Goal: Task Accomplishment & Management: Manage account settings

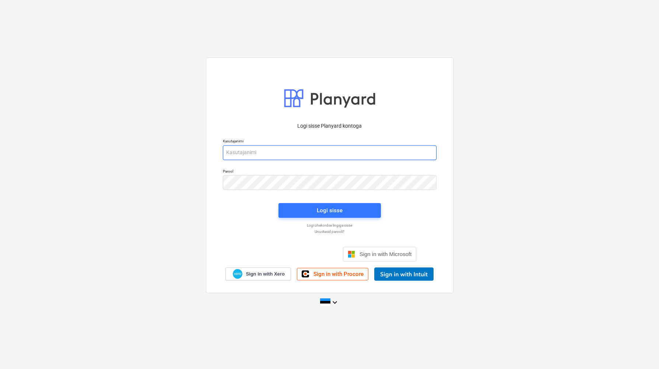
type input "[EMAIL_ADDRESS][DOMAIN_NAME]"
click at [337, 218] on div "Logi sisse" at bounding box center [329, 211] width 111 height 24
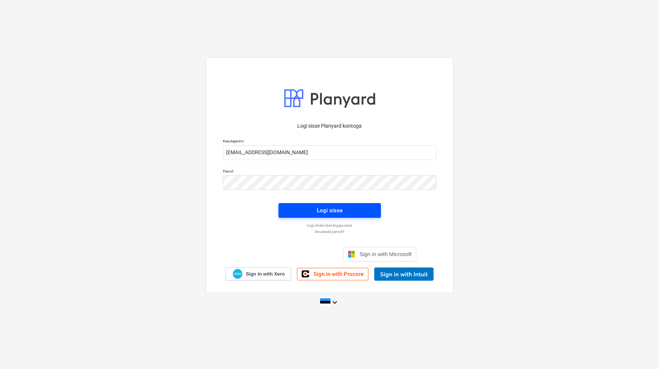
click at [341, 215] on div "Logi sisse" at bounding box center [330, 211] width 26 height 10
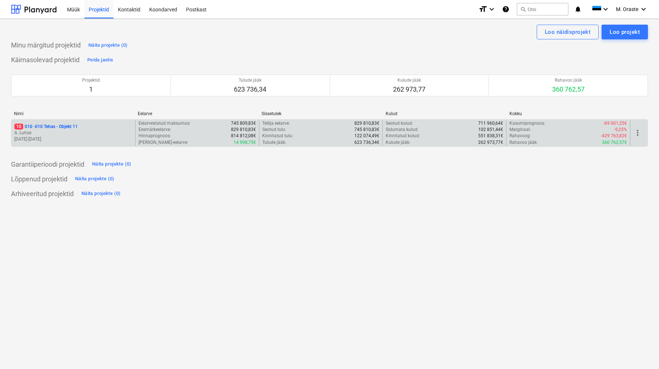
click at [63, 128] on p "10 010 - 010 Tehas - Objekt 11" at bounding box center [45, 127] width 63 height 6
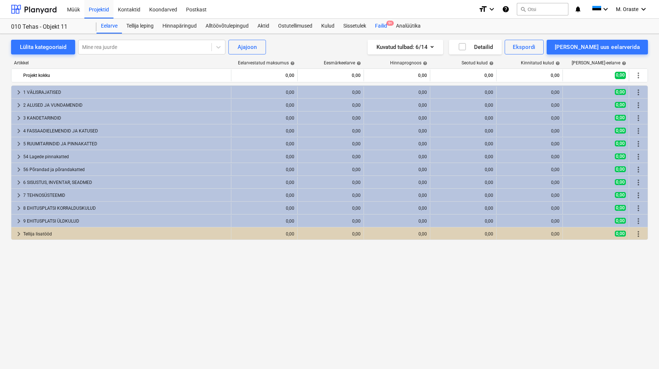
click at [388, 26] on div "Failid 9+" at bounding box center [381, 26] width 21 height 15
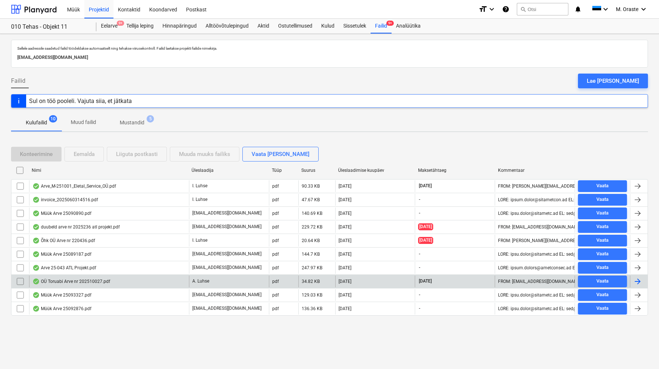
click at [109, 280] on div "OÜ Toruabi Arve nr 202510027.pdf" at bounding box center [71, 282] width 78 height 6
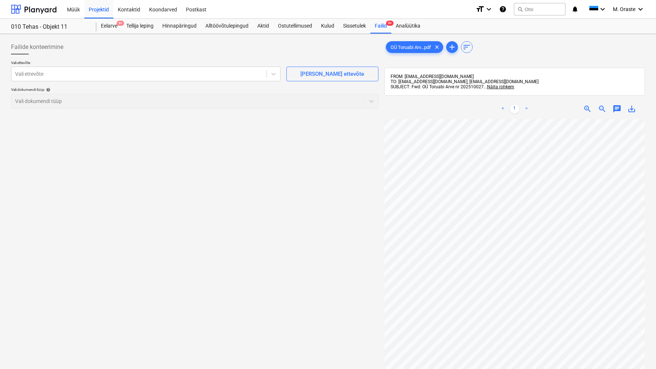
click at [200, 66] on p "Vali ettevõte" at bounding box center [146, 63] width 270 height 6
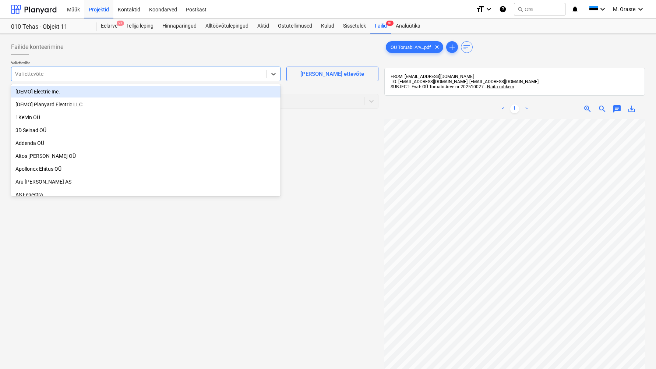
click at [199, 69] on div "Vali ettevõte" at bounding box center [138, 74] width 255 height 10
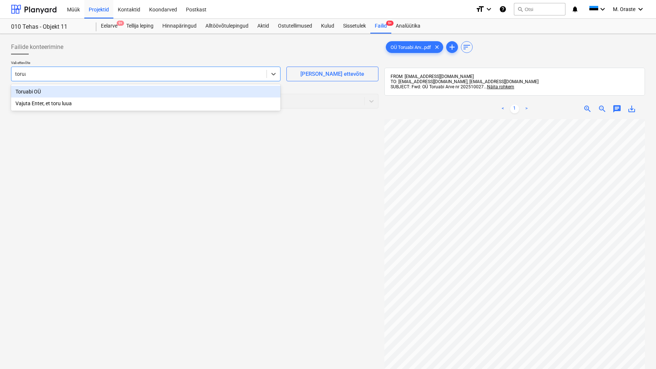
type input "toruab"
click at [54, 93] on div "Toruabi OÜ" at bounding box center [146, 92] width 270 height 12
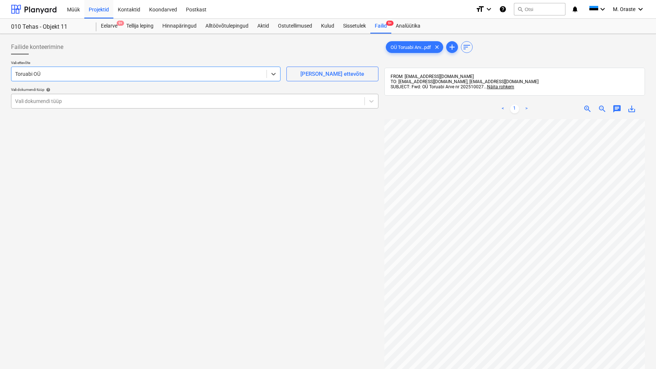
click at [191, 95] on div "Vali dokumendi tüüp" at bounding box center [195, 101] width 368 height 15
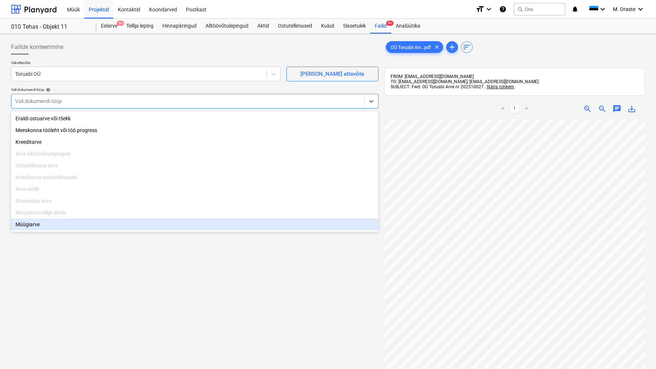
click at [36, 229] on div "Müügiarve" at bounding box center [195, 225] width 368 height 12
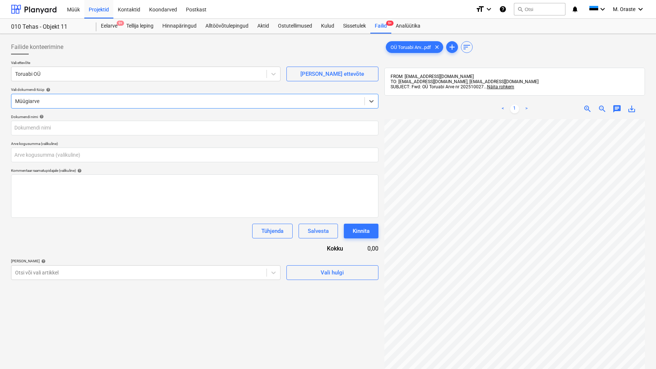
type input "202510027"
type input "0,00"
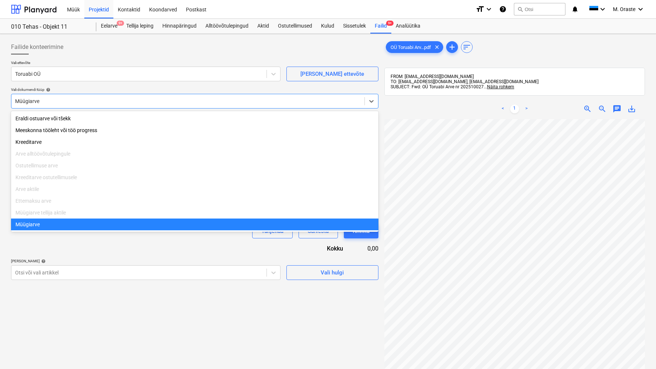
drag, startPoint x: 87, startPoint y: 100, endPoint x: 82, endPoint y: 108, distance: 9.0
click at [87, 100] on div at bounding box center [188, 101] width 346 height 7
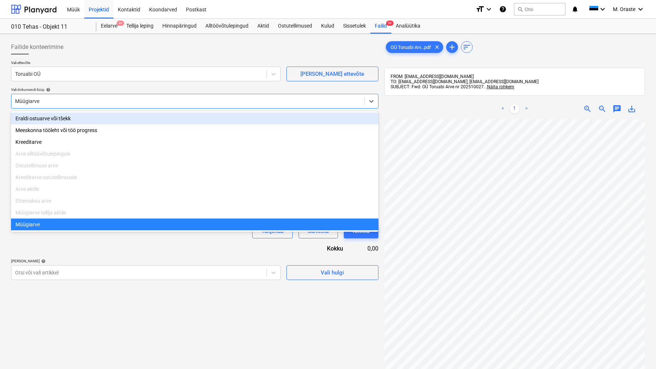
click at [64, 119] on div "Eraldi ostuarve või tšekk" at bounding box center [195, 119] width 368 height 12
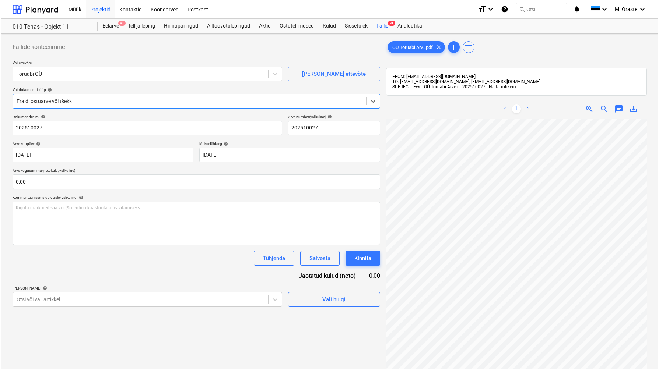
scroll to position [85, 0]
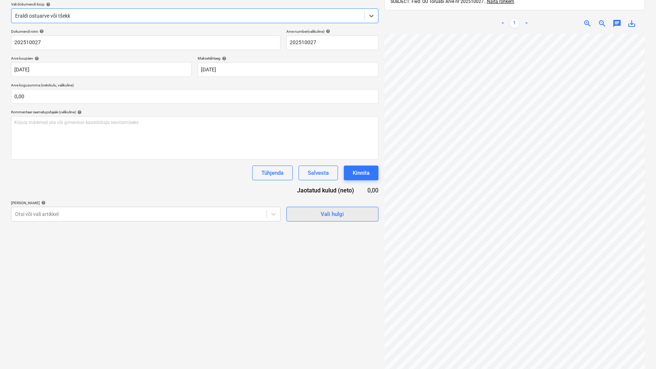
click at [348, 214] on span "Vali hulgi" at bounding box center [333, 215] width 74 height 10
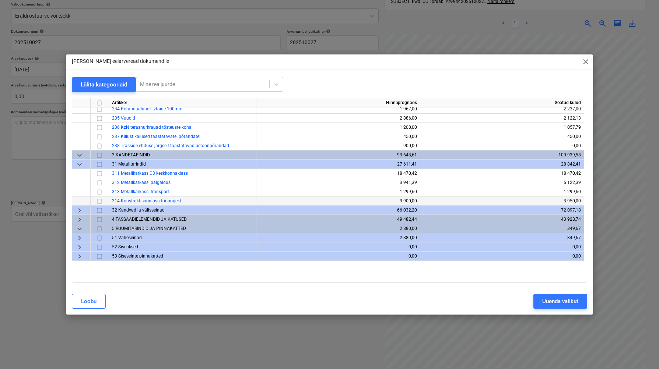
scroll to position [0, 0]
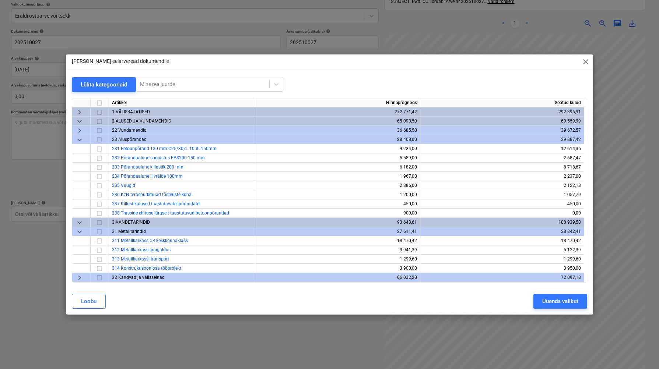
click at [80, 140] on span "keyboard_arrow_down" at bounding box center [79, 139] width 9 height 9
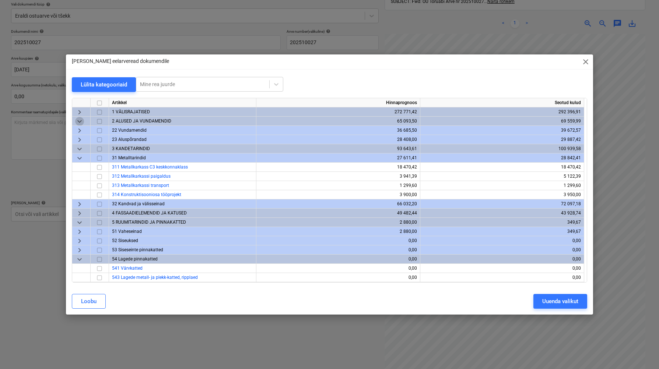
click at [81, 120] on span "keyboard_arrow_down" at bounding box center [79, 121] width 9 height 9
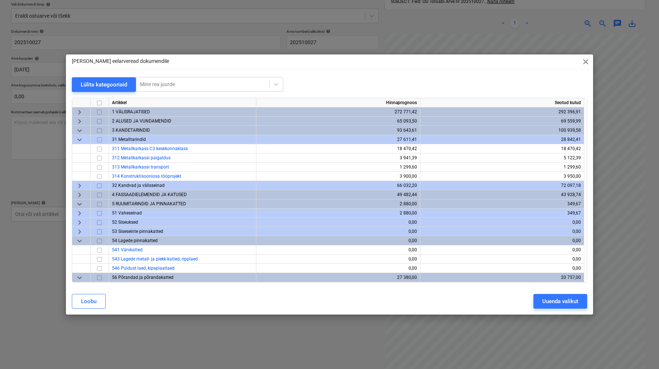
click at [78, 139] on span "keyboard_arrow_down" at bounding box center [79, 139] width 9 height 9
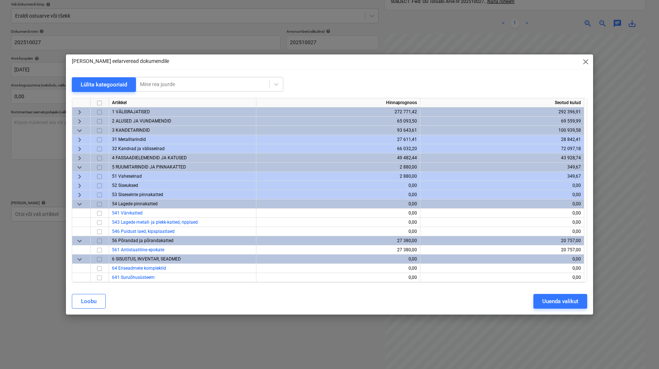
click at [80, 131] on span "keyboard_arrow_down" at bounding box center [79, 130] width 9 height 9
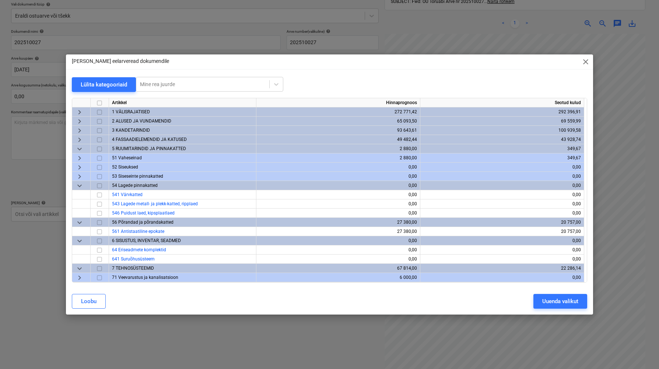
click at [80, 113] on span "keyboard_arrow_right" at bounding box center [79, 112] width 9 height 9
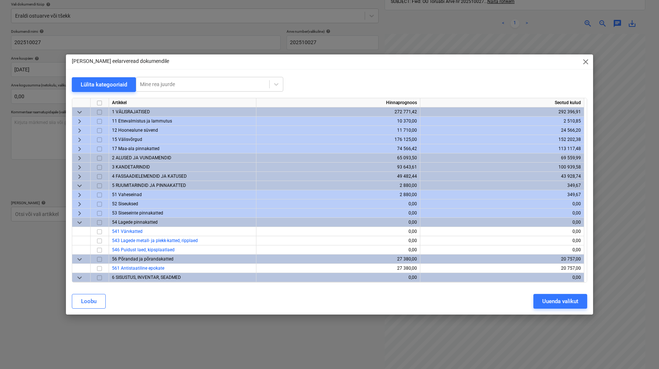
click at [79, 140] on span "keyboard_arrow_right" at bounding box center [79, 139] width 9 height 9
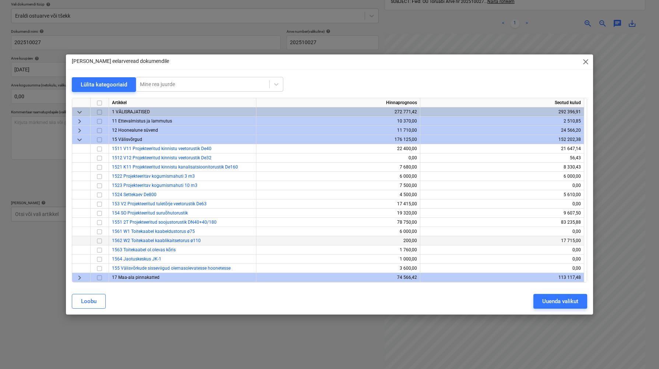
click at [101, 241] on input "checkbox" at bounding box center [99, 240] width 9 height 9
click at [563, 305] on div "Uuenda valikut" at bounding box center [560, 302] width 36 height 10
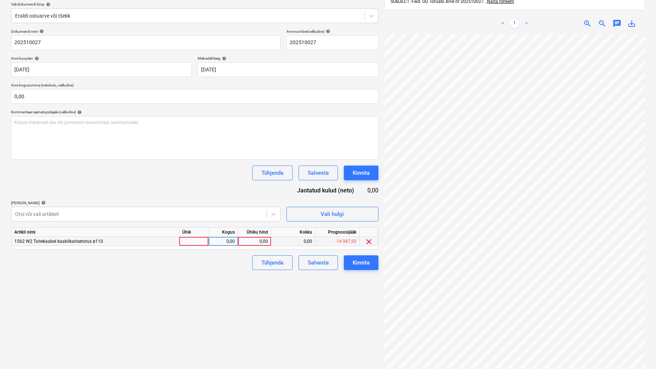
click at [200, 241] on div at bounding box center [193, 241] width 29 height 9
type input "kmpl"
type input "179,83"
click at [213, 325] on div "Failide konteerimine Vali ettevõte Toruabi OÜ [PERSON_NAME] uus ettevõte Vali d…" at bounding box center [194, 168] width 373 height 434
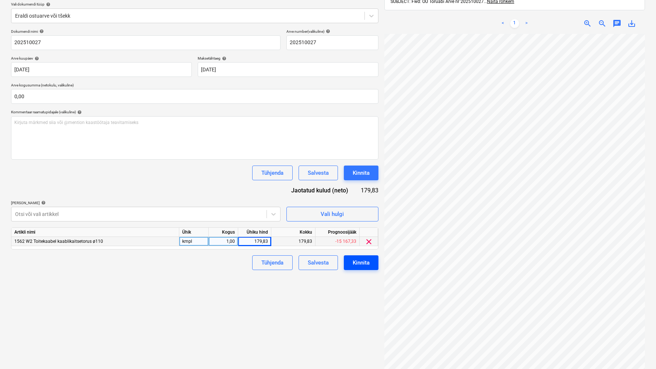
click at [368, 262] on div "Kinnita" at bounding box center [361, 263] width 17 height 10
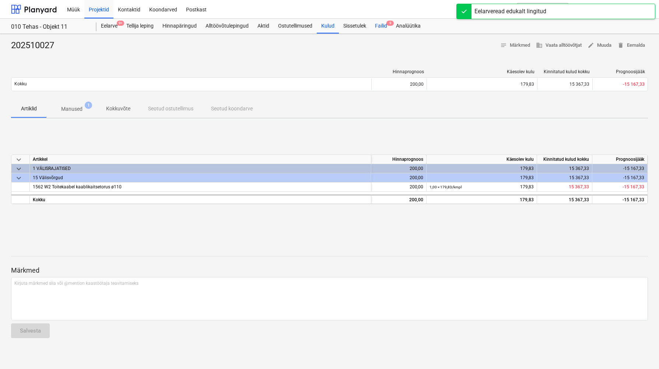
click at [380, 23] on div "Failid 9" at bounding box center [381, 26] width 21 height 15
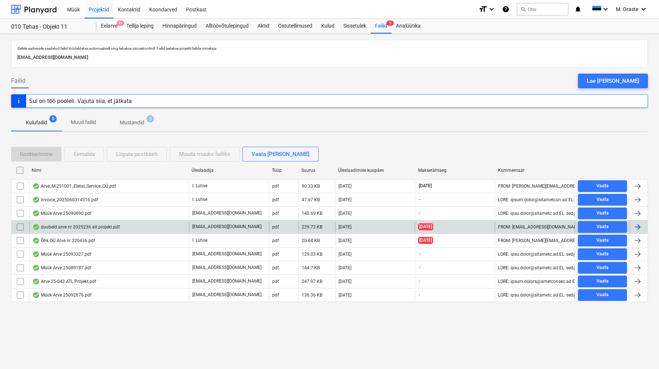
click at [96, 225] on div "duubeld arve nr 2025236 atl projekt.pdf" at bounding box center [75, 227] width 87 height 6
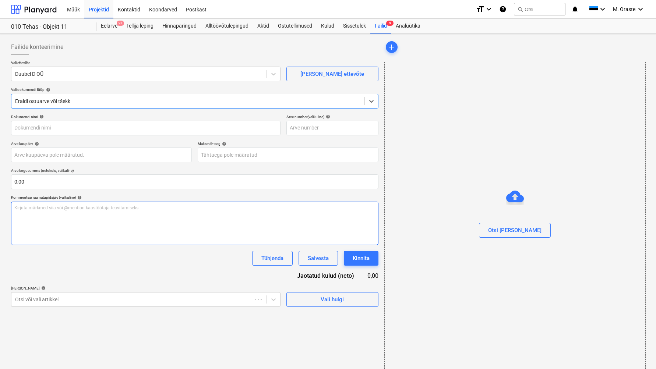
type input "2025236"
type input "[DATE]"
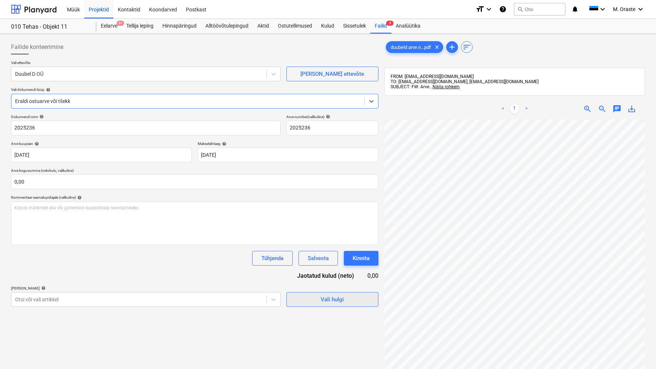
click at [340, 299] on div "Vali hulgi" at bounding box center [332, 300] width 23 height 10
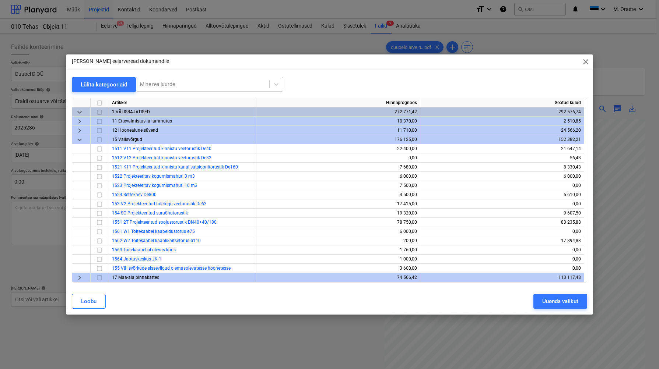
click at [77, 138] on span "keyboard_arrow_down" at bounding box center [79, 139] width 9 height 9
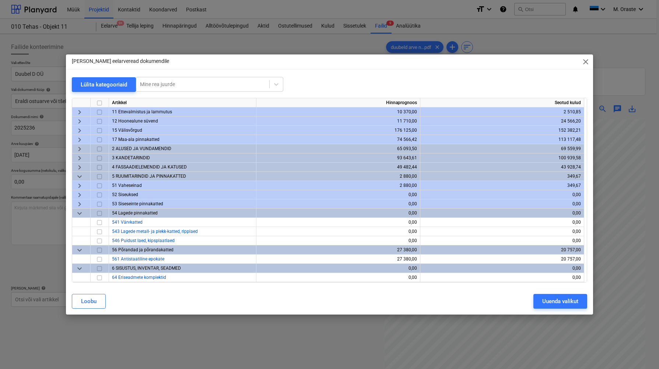
scroll to position [14, 0]
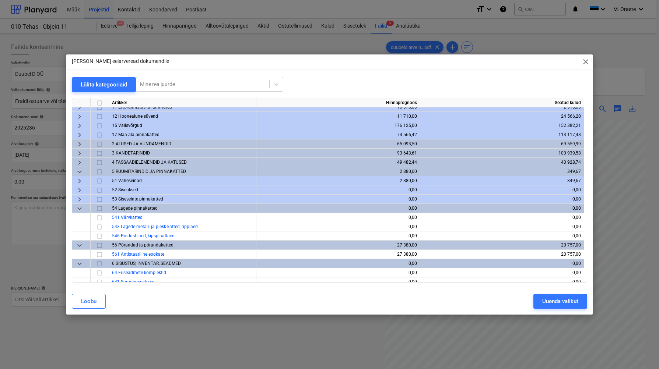
click at [78, 210] on span "keyboard_arrow_down" at bounding box center [79, 208] width 9 height 9
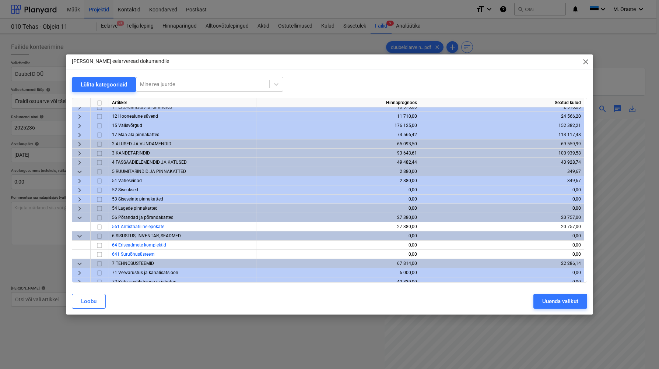
click at [79, 216] on span "keyboard_arrow_down" at bounding box center [79, 217] width 9 height 9
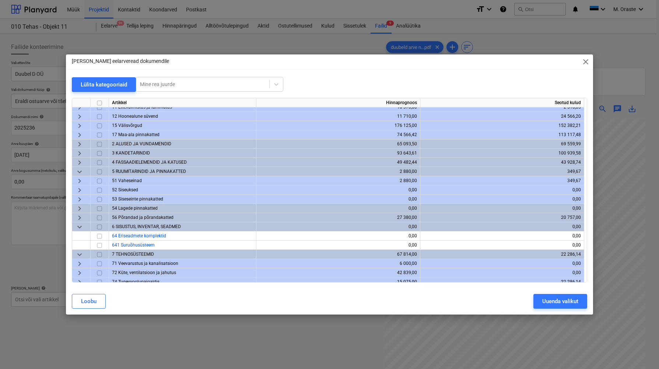
click at [82, 225] on span "keyboard_arrow_down" at bounding box center [79, 226] width 9 height 9
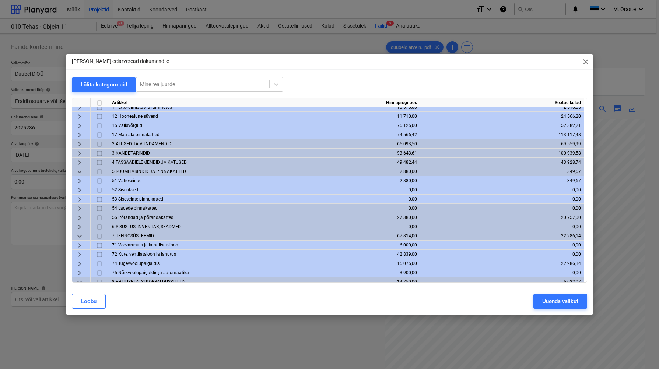
scroll to position [91, 0]
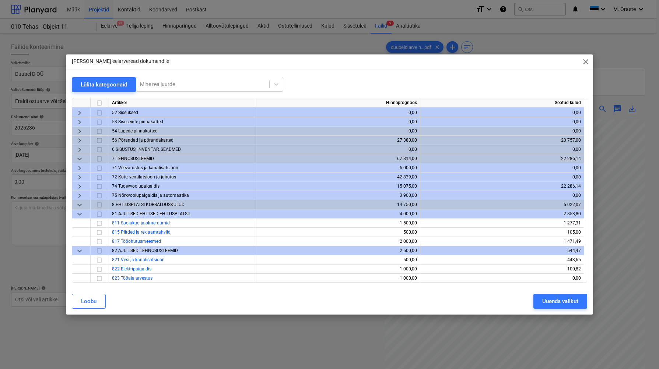
click at [80, 160] on span "keyboard_arrow_down" at bounding box center [79, 158] width 9 height 9
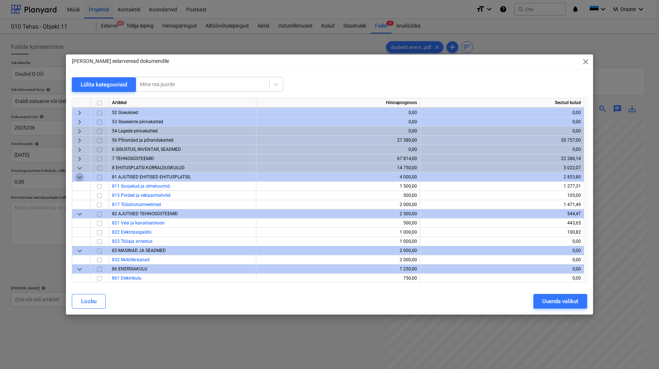
click at [77, 179] on span "keyboard_arrow_down" at bounding box center [79, 177] width 9 height 9
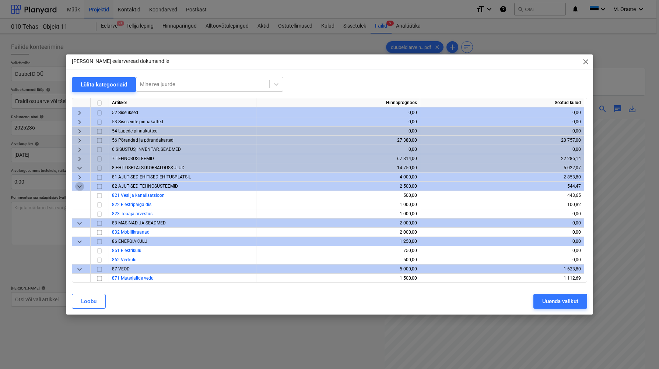
click at [77, 187] on span "keyboard_arrow_down" at bounding box center [79, 186] width 9 height 9
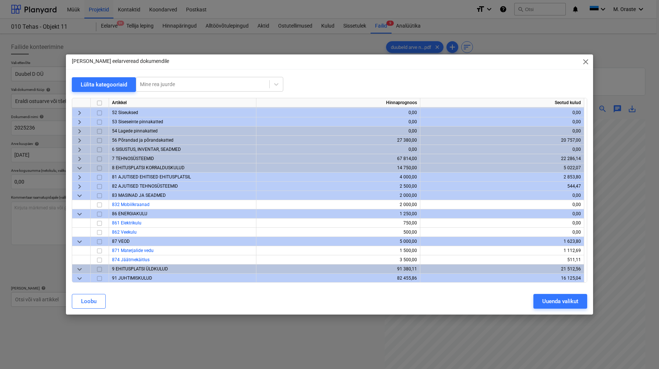
click at [80, 215] on span "keyboard_arrow_down" at bounding box center [79, 214] width 9 height 9
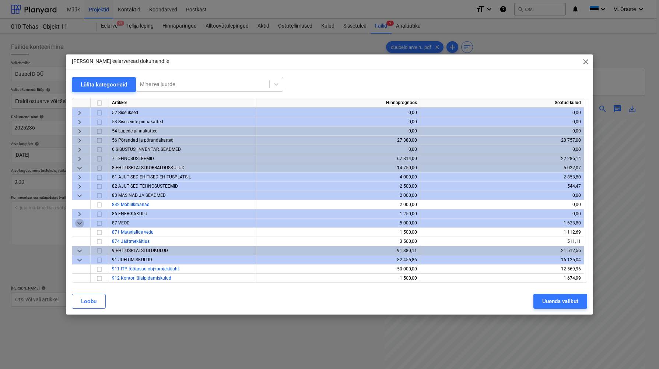
click at [83, 224] on span "keyboard_arrow_down" at bounding box center [79, 223] width 9 height 9
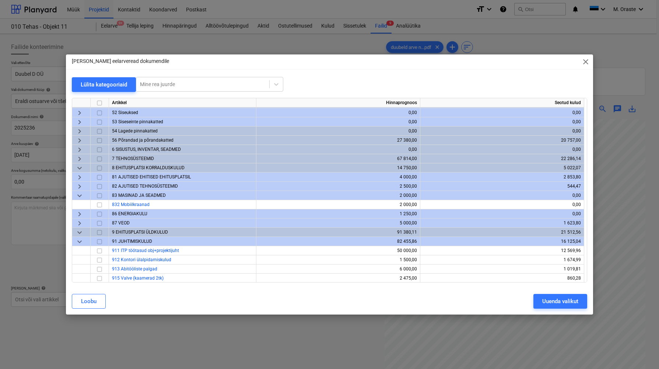
click at [80, 196] on span "keyboard_arrow_down" at bounding box center [79, 195] width 9 height 9
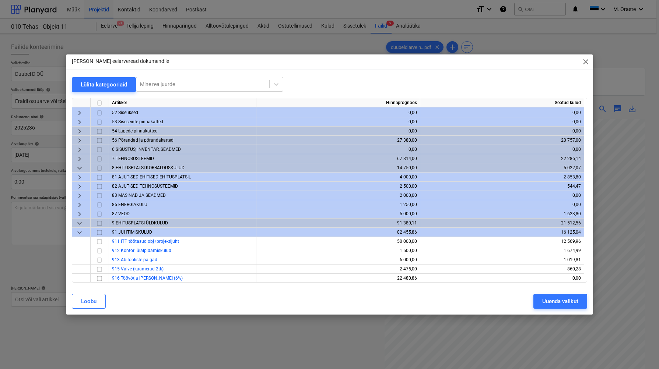
scroll to position [116, 0]
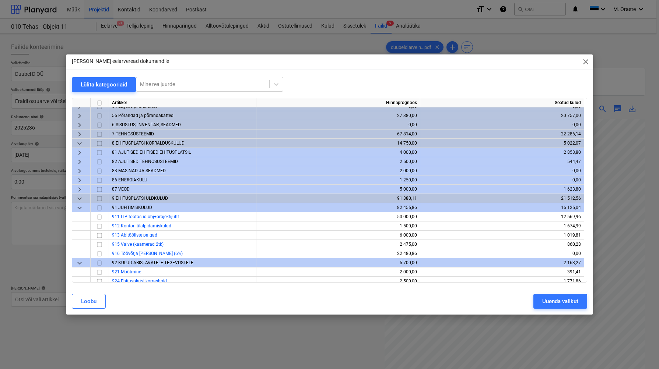
click at [81, 209] on span "keyboard_arrow_down" at bounding box center [79, 207] width 9 height 9
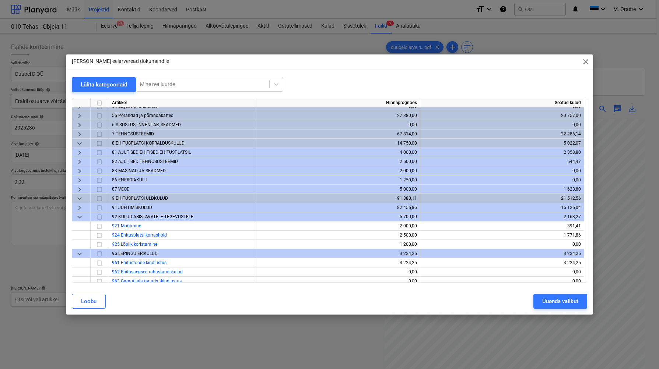
click at [79, 255] on span "keyboard_arrow_down" at bounding box center [79, 253] width 9 height 9
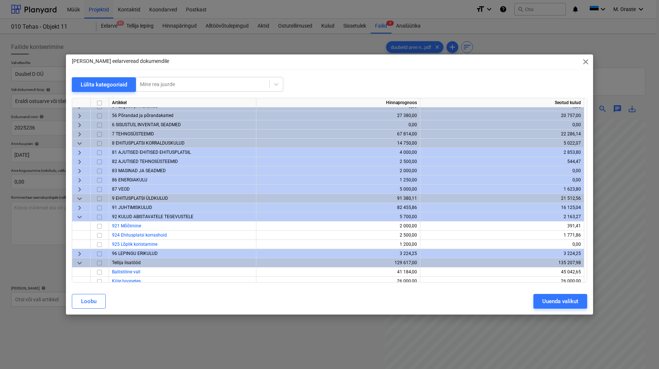
click at [80, 217] on span "keyboard_arrow_down" at bounding box center [79, 217] width 9 height 9
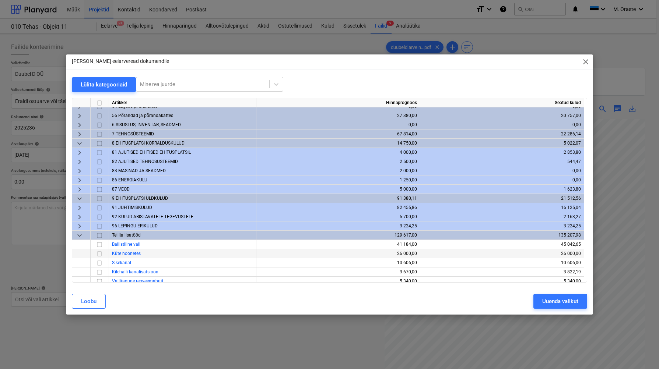
scroll to position [138, 0]
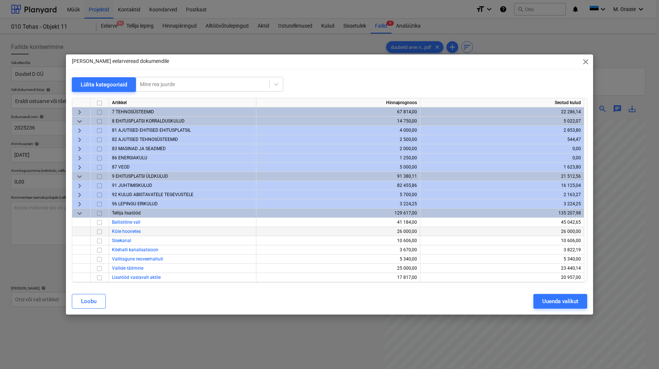
click at [80, 213] on span "keyboard_arrow_down" at bounding box center [79, 213] width 9 height 9
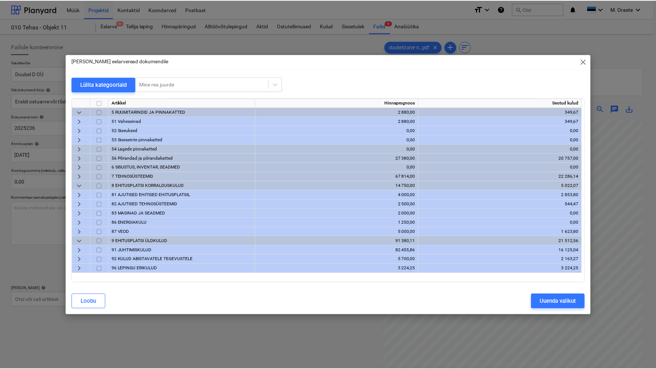
scroll to position [0, 0]
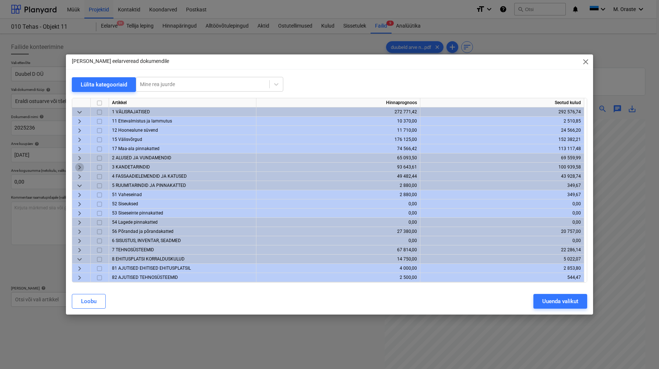
click at [79, 168] on span "keyboard_arrow_right" at bounding box center [79, 167] width 9 height 9
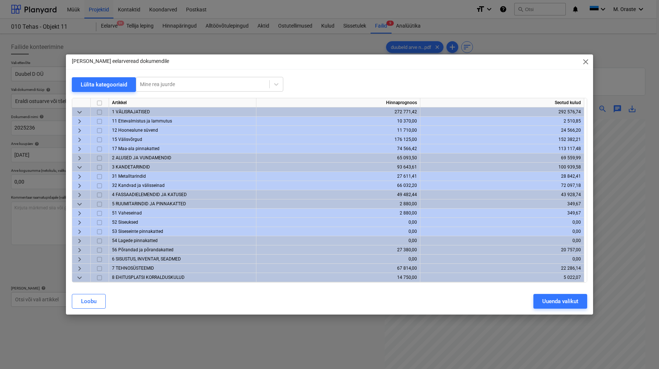
click at [79, 187] on span "keyboard_arrow_right" at bounding box center [79, 185] width 9 height 9
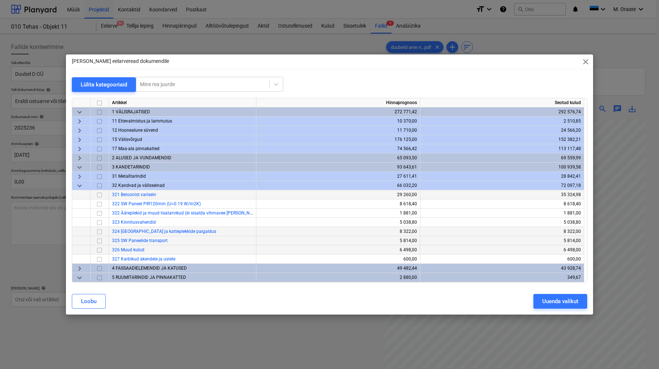
click at [99, 196] on input "checkbox" at bounding box center [99, 194] width 9 height 9
click at [568, 302] on div "Uuenda valikut" at bounding box center [560, 302] width 36 height 10
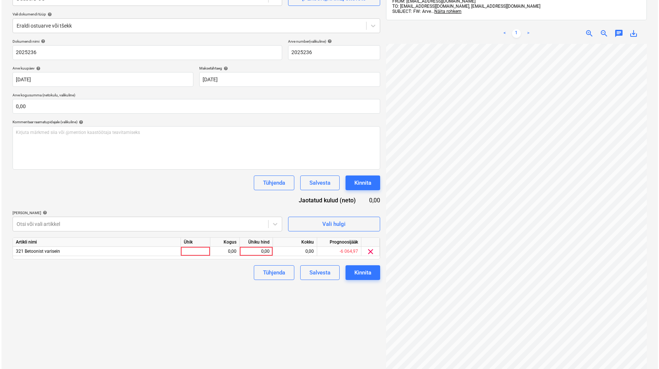
scroll to position [105, 0]
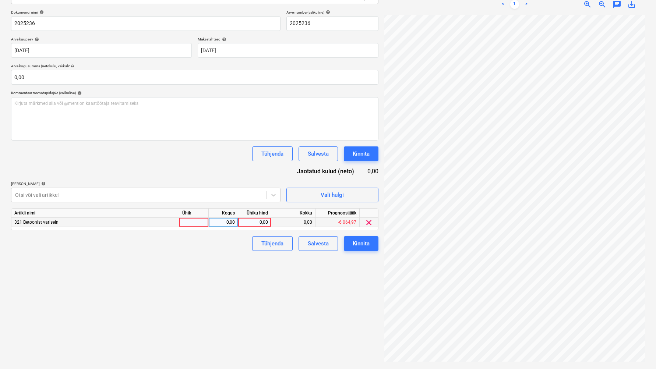
click at [203, 223] on div at bounding box center [193, 222] width 29 height 9
type input "kmpl"
type input "1512"
click at [226, 290] on div "Failide konteerimine Vali ettevõte Duubel D OÜ [PERSON_NAME] uus ettevõte Vali …" at bounding box center [194, 149] width 373 height 434
click at [373, 248] on button "Kinnita" at bounding box center [361, 243] width 35 height 15
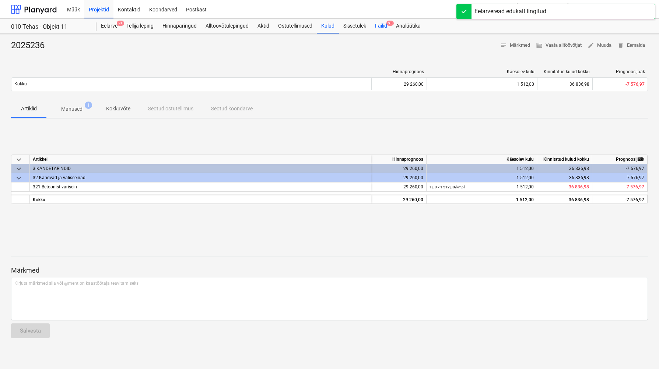
click at [386, 25] on div "Failid 9+" at bounding box center [381, 26] width 21 height 15
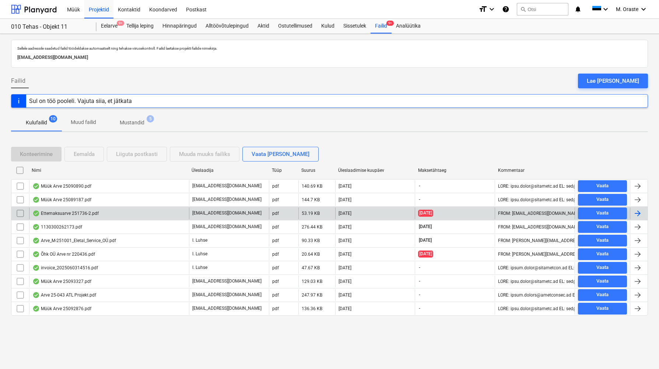
click at [94, 213] on div "Ettemaksuarve 251736-2.pdf" at bounding box center [65, 214] width 66 height 6
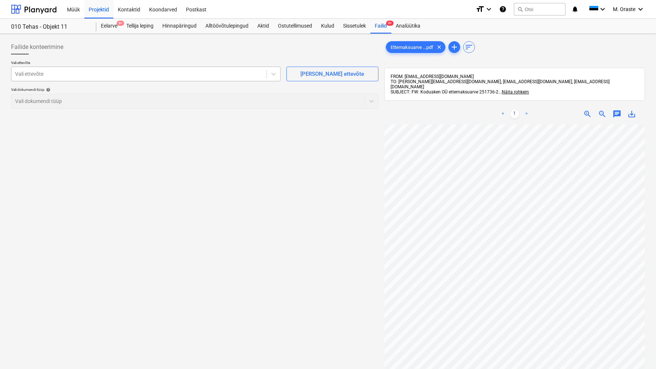
drag, startPoint x: 253, startPoint y: 75, endPoint x: 245, endPoint y: 75, distance: 8.5
click at [253, 75] on div at bounding box center [139, 73] width 248 height 7
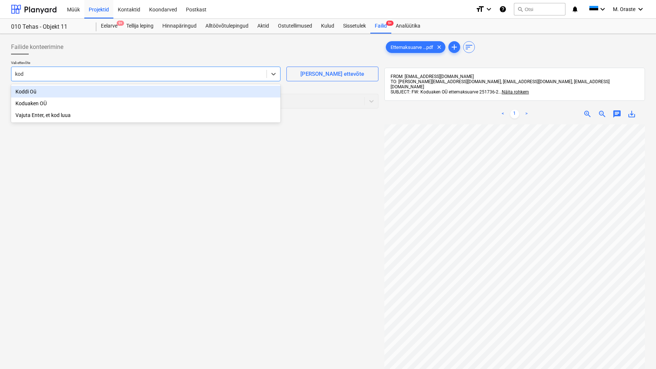
type input "kodu"
click at [81, 93] on div "Koduaken OÜ" at bounding box center [146, 92] width 270 height 12
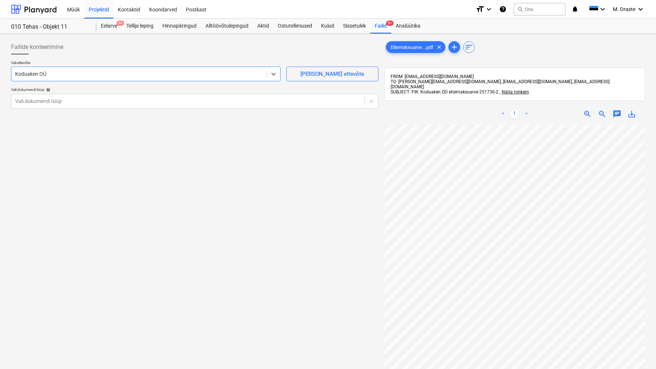
drag, startPoint x: 241, startPoint y: 105, endPoint x: 233, endPoint y: 109, distance: 9.4
click at [241, 105] on div "Vali dokumendi tüüp" at bounding box center [187, 101] width 353 height 10
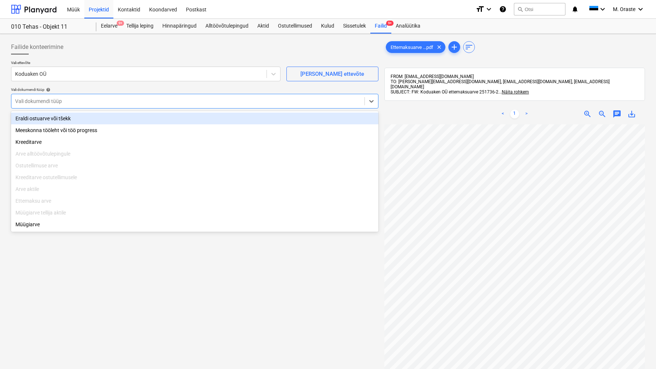
click at [133, 122] on div "Eraldi ostuarve või tšekk" at bounding box center [195, 119] width 368 height 12
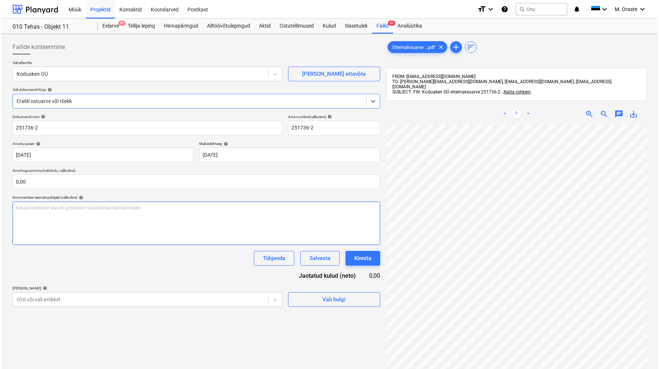
scroll to position [105, 0]
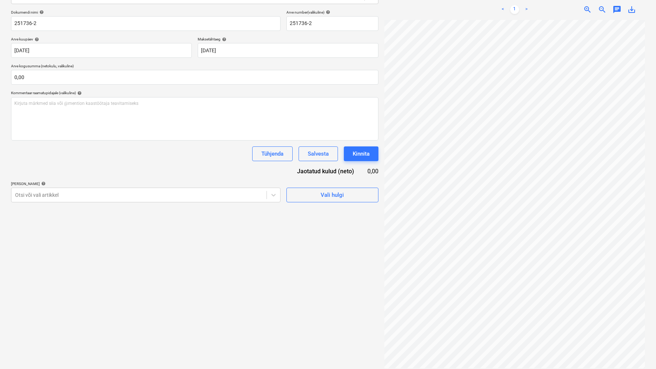
click at [370, 202] on div "Failide konteerimine Vali ettevõte Koduaken OÜ [PERSON_NAME] uus ettevõte Vali …" at bounding box center [194, 151] width 373 height 439
click at [359, 194] on span "Vali hulgi" at bounding box center [333, 195] width 74 height 10
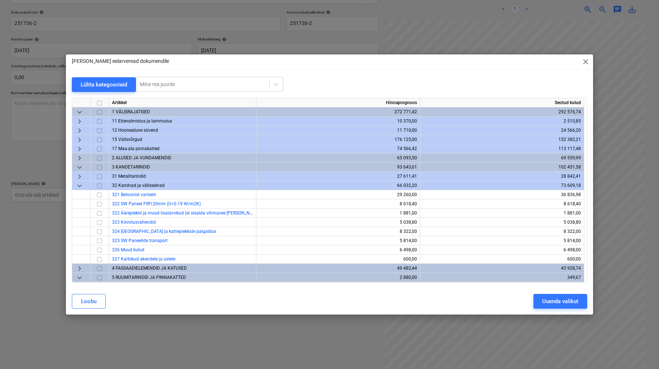
click at [79, 183] on span "keyboard_arrow_down" at bounding box center [79, 185] width 9 height 9
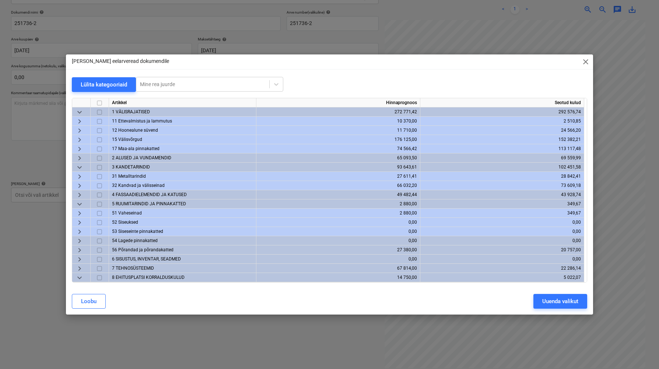
scroll to position [4, 0]
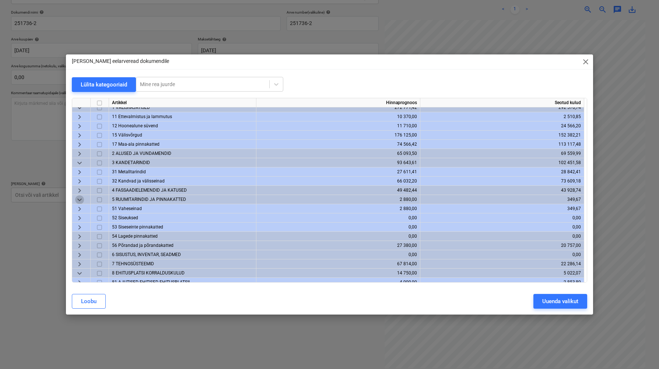
click at [80, 199] on span "keyboard_arrow_down" at bounding box center [79, 199] width 9 height 9
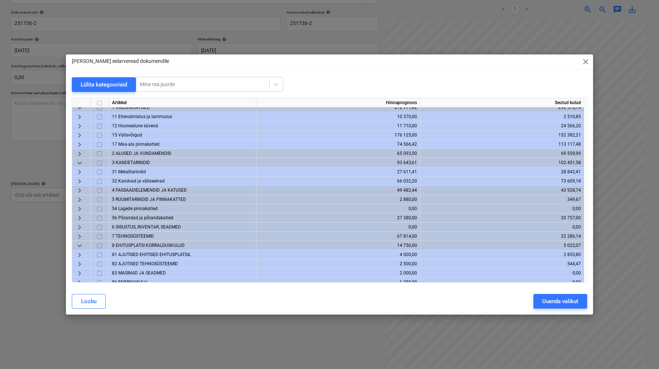
click at [80, 199] on span "keyboard_arrow_right" at bounding box center [79, 199] width 9 height 9
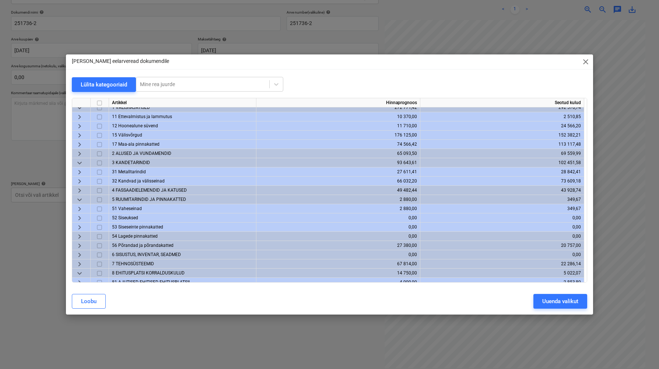
click at [82, 199] on span "keyboard_arrow_down" at bounding box center [79, 199] width 9 height 9
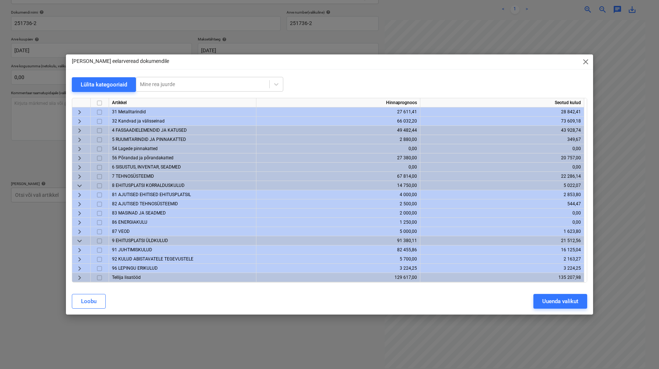
scroll to position [0, 0]
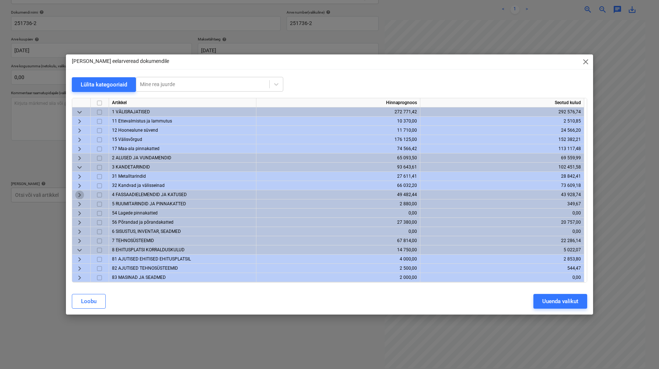
click at [80, 196] on span "keyboard_arrow_right" at bounding box center [79, 194] width 9 height 9
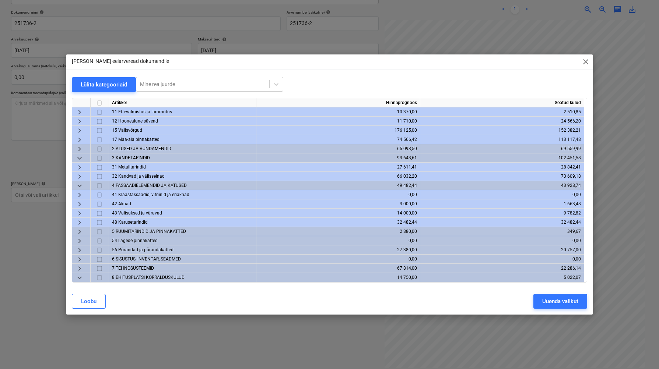
scroll to position [14, 0]
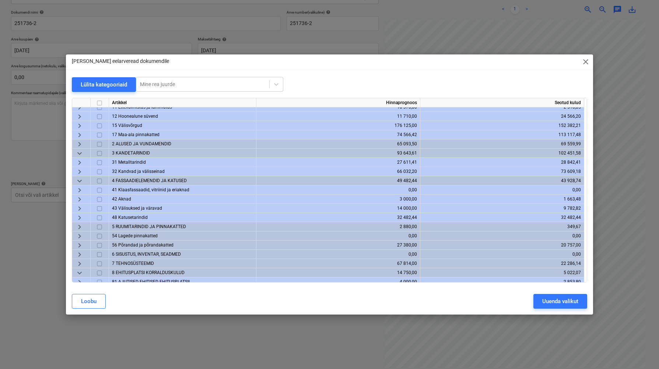
click at [79, 200] on span "keyboard_arrow_right" at bounding box center [79, 199] width 9 height 9
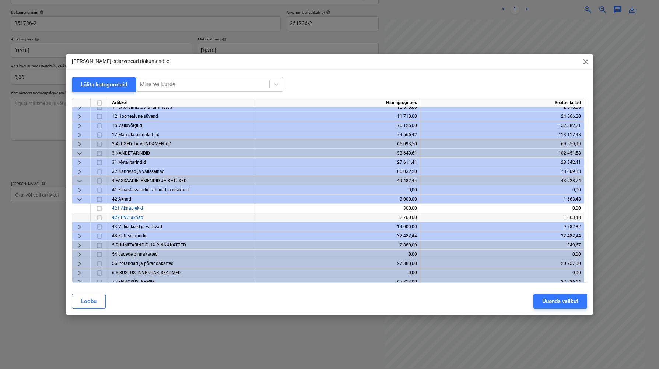
click at [99, 218] on input "checkbox" at bounding box center [99, 217] width 9 height 9
click at [574, 302] on div "Uuenda valikut" at bounding box center [560, 302] width 36 height 10
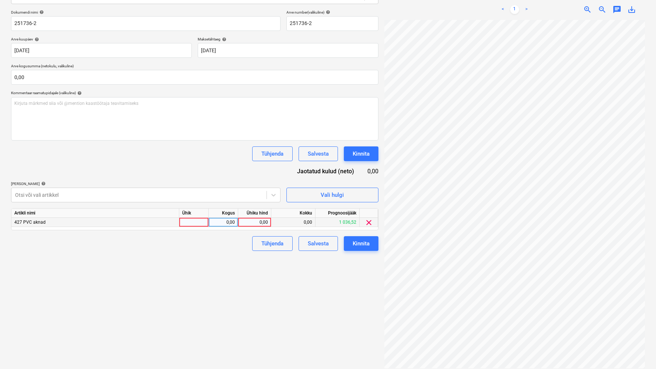
click at [194, 222] on div at bounding box center [193, 222] width 29 height 9
type input "kmpl"
type input "831,45"
click at [162, 288] on div "Failide konteerimine Vali ettevõte Koduaken OÜ [PERSON_NAME] uus ettevõte Vali …" at bounding box center [194, 151] width 373 height 439
click at [373, 245] on button "Kinnita" at bounding box center [361, 243] width 35 height 15
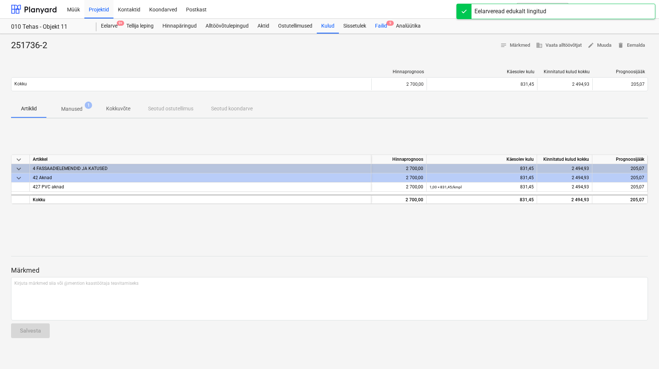
click at [380, 28] on div "Failid 9" at bounding box center [381, 26] width 21 height 15
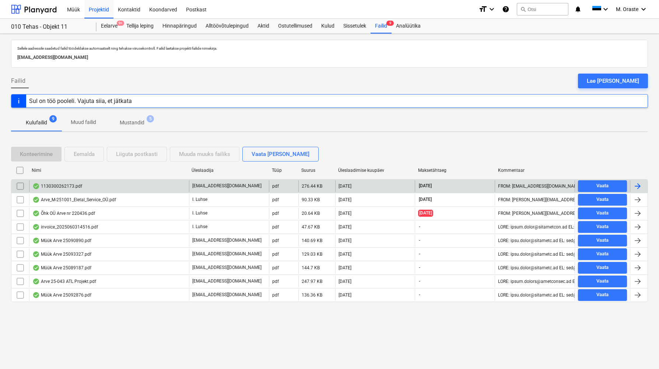
click at [88, 183] on div "1130300262173.pdf" at bounding box center [109, 186] width 160 height 12
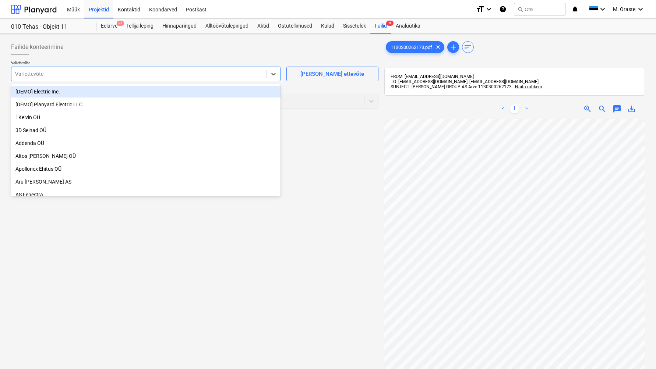
click at [171, 78] on div "Vali ettevõte" at bounding box center [138, 74] width 255 height 10
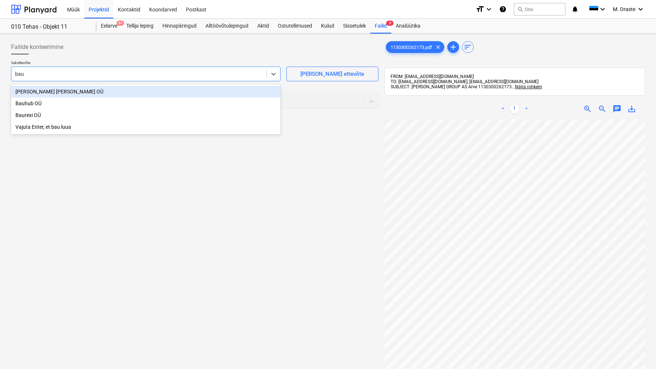
type input "bauh"
click at [152, 92] on div "[PERSON_NAME] [PERSON_NAME] OÜ" at bounding box center [146, 92] width 270 height 12
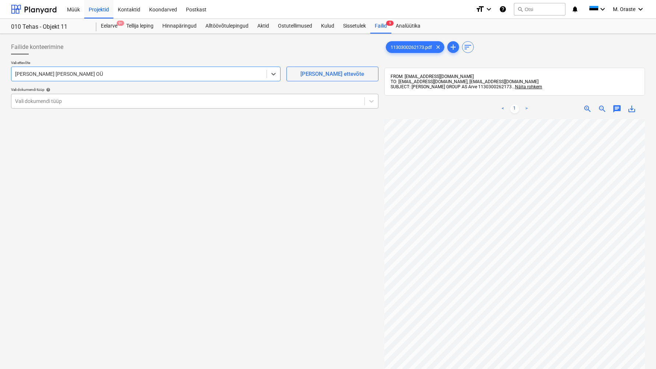
click at [190, 102] on div at bounding box center [188, 101] width 346 height 7
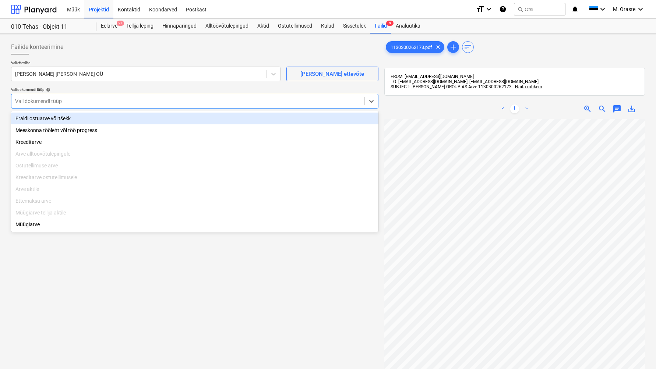
click at [111, 121] on div "Eraldi ostuarve või tšekk" at bounding box center [195, 119] width 368 height 12
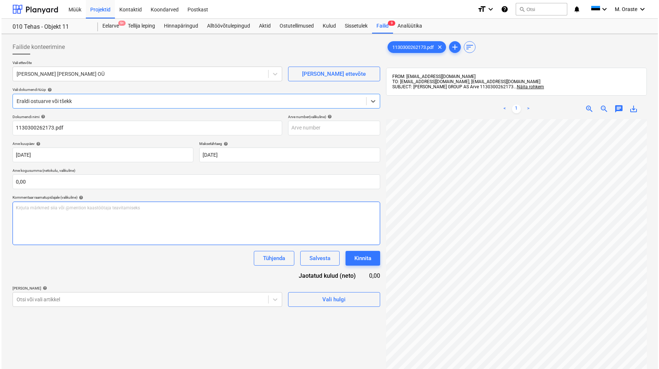
scroll to position [105, 0]
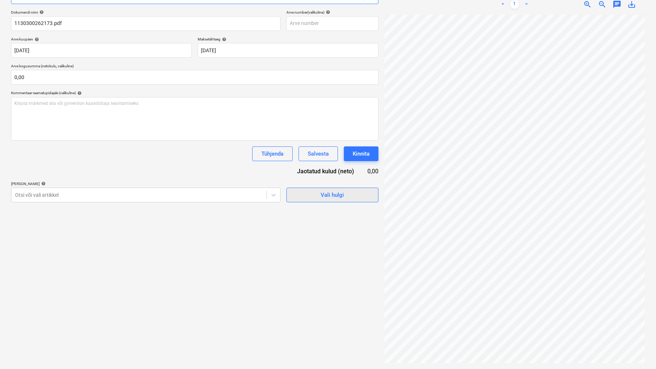
click at [343, 192] on div "Vali hulgi" at bounding box center [332, 195] width 23 height 10
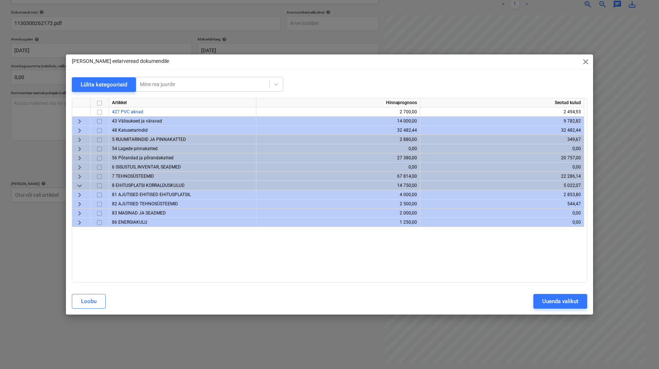
scroll to position [0, 0]
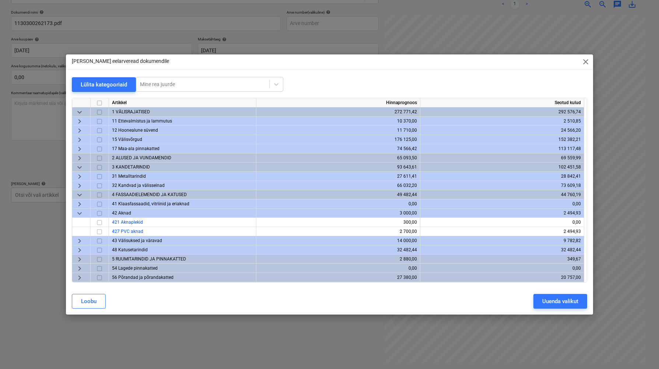
click at [77, 214] on span "keyboard_arrow_down" at bounding box center [79, 213] width 9 height 9
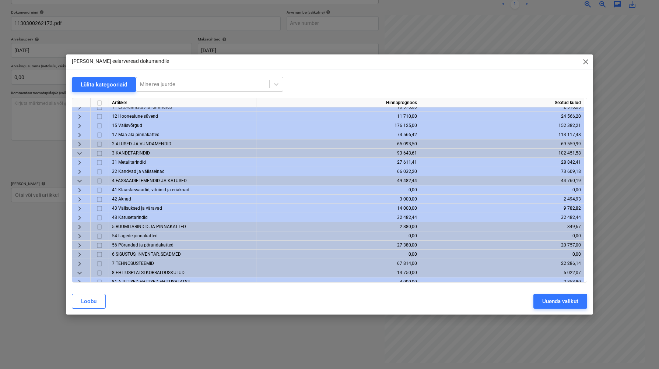
scroll to position [101, 0]
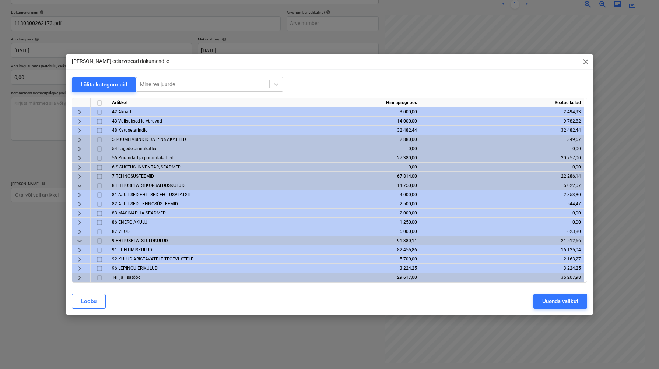
click at [79, 242] on span "keyboard_arrow_down" at bounding box center [79, 240] width 9 height 9
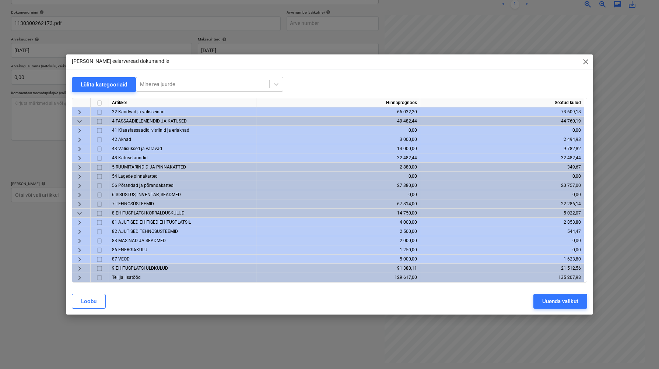
click at [77, 222] on span "keyboard_arrow_right" at bounding box center [79, 222] width 9 height 9
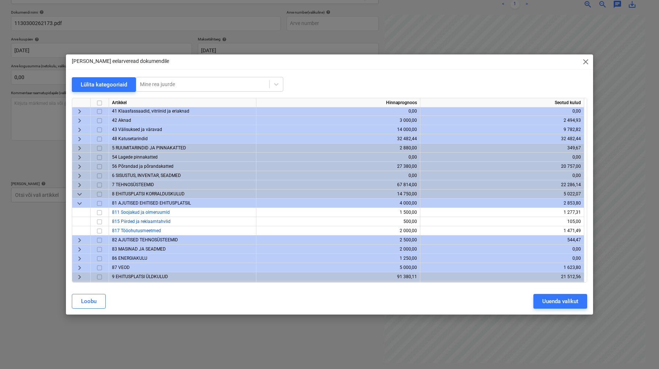
scroll to position [101, 0]
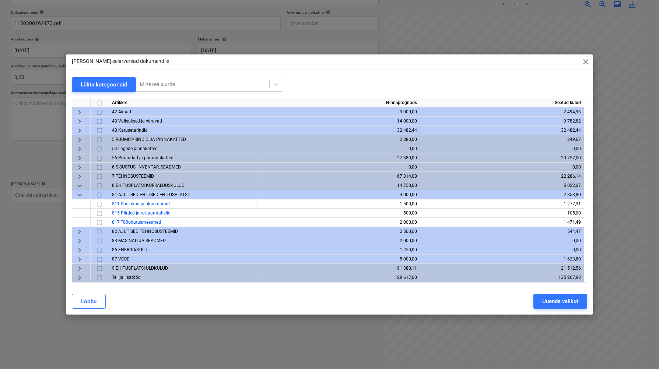
click at [82, 232] on span "keyboard_arrow_right" at bounding box center [79, 231] width 9 height 9
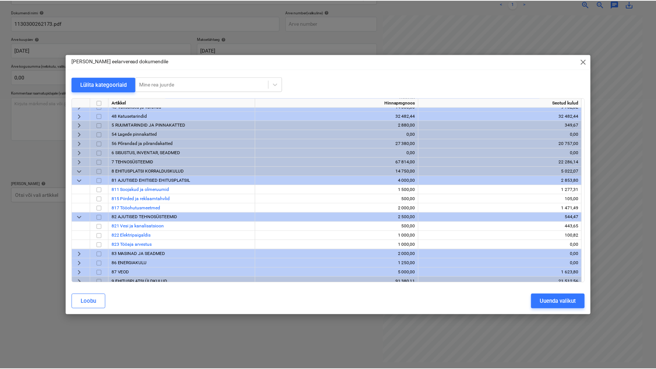
scroll to position [120, 0]
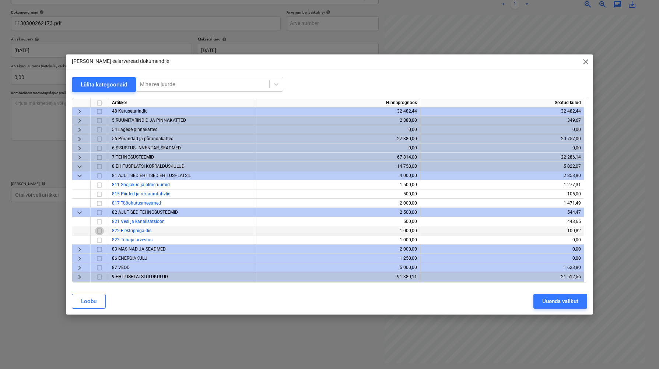
click at [102, 231] on input "checkbox" at bounding box center [99, 231] width 9 height 9
click at [569, 307] on button "Uuenda valikut" at bounding box center [560, 301] width 54 height 15
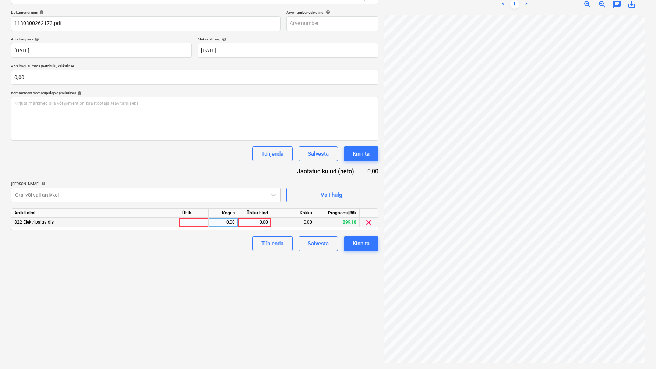
click at [197, 222] on div at bounding box center [193, 222] width 29 height 9
click at [198, 222] on input at bounding box center [193, 222] width 29 height 9
type input "51,60"
drag, startPoint x: 201, startPoint y: 224, endPoint x: 164, endPoint y: 224, distance: 36.8
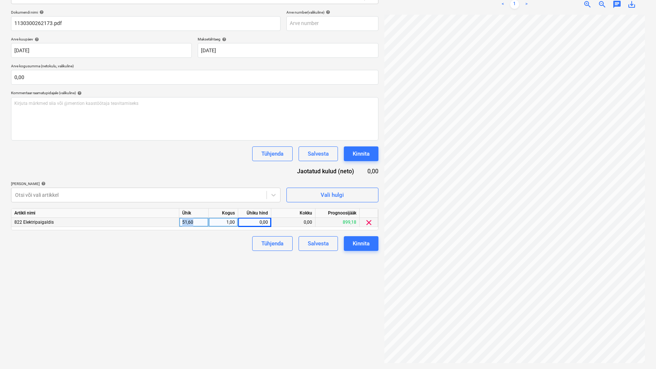
click at [0, 0] on div "822 Elektripaigaldis 51,60 1,00 0,00 0,00 899,18 clear" at bounding box center [0, 0] width 0 height 0
click at [203, 219] on div "51,60" at bounding box center [193, 222] width 29 height 9
click at [202, 224] on input "51,60" at bounding box center [193, 222] width 29 height 9
drag, startPoint x: 202, startPoint y: 224, endPoint x: 170, endPoint y: 224, distance: 32.0
click at [0, 0] on div "822 Elektripaigaldis 51,60 1,00 0,00 0,00 899,18 clear" at bounding box center [0, 0] width 0 height 0
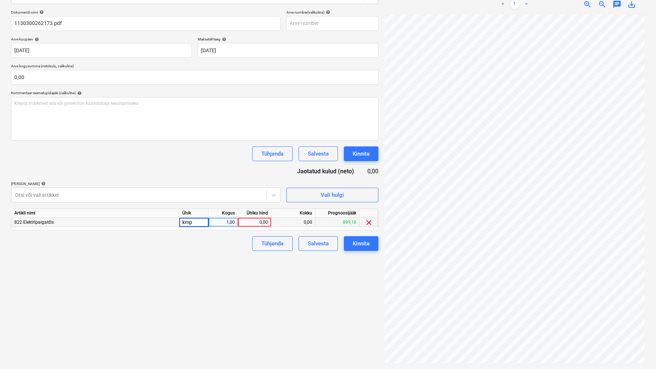
type input "kmpl"
type input "51,60"
click at [184, 307] on div "Failide konteerimine Vali ettevõte [PERSON_NAME] [PERSON_NAME] OÜ [PERSON_NAME]…" at bounding box center [194, 149] width 373 height 434
click at [369, 245] on div "Kinnita" at bounding box center [361, 244] width 17 height 10
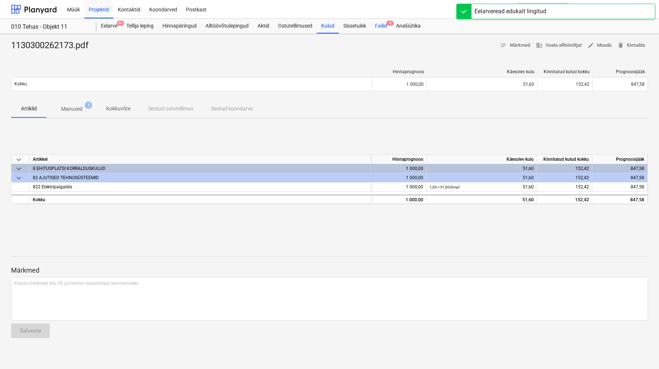
click at [384, 25] on div "Failid 8" at bounding box center [381, 26] width 21 height 15
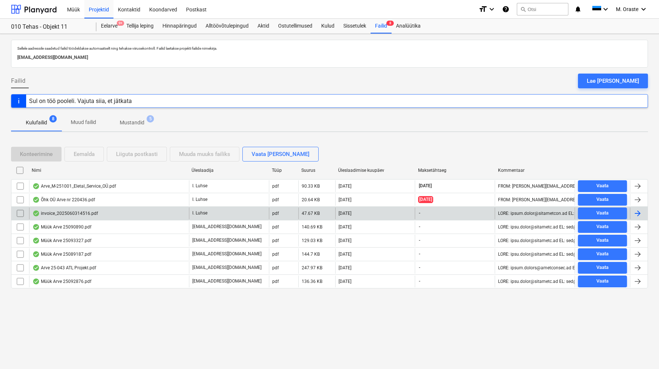
click at [102, 213] on div "invoice_2025060314516.pdf" at bounding box center [109, 214] width 160 height 12
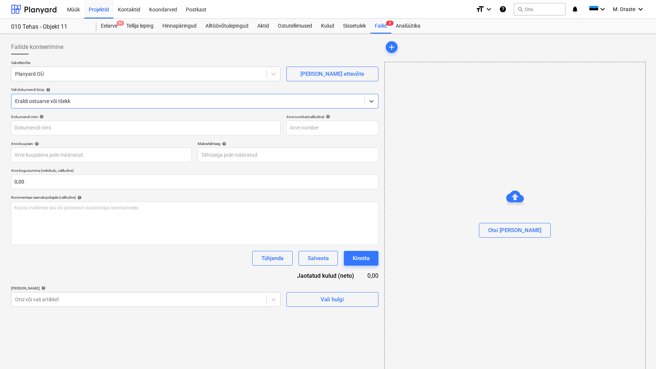
type input "2025060314516"
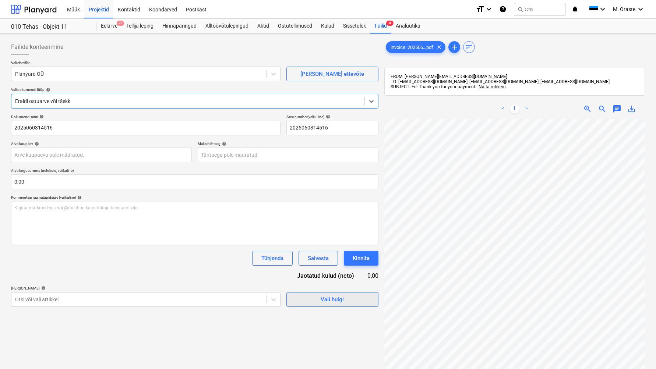
click at [327, 303] on div "Vali hulgi" at bounding box center [332, 300] width 23 height 10
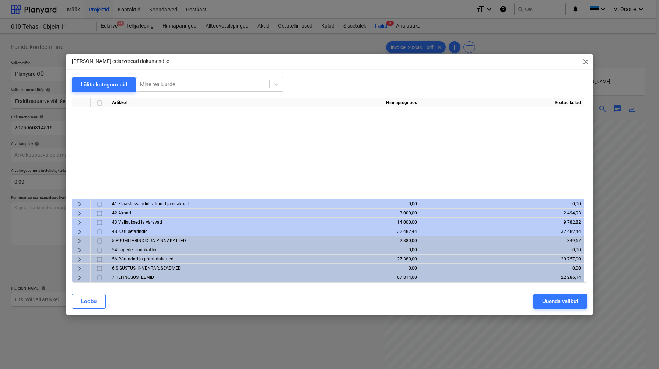
scroll to position [129, 0]
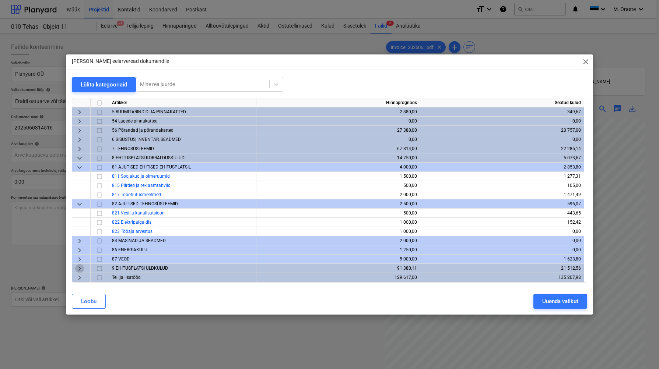
click at [82, 269] on span "keyboard_arrow_right" at bounding box center [79, 268] width 9 height 9
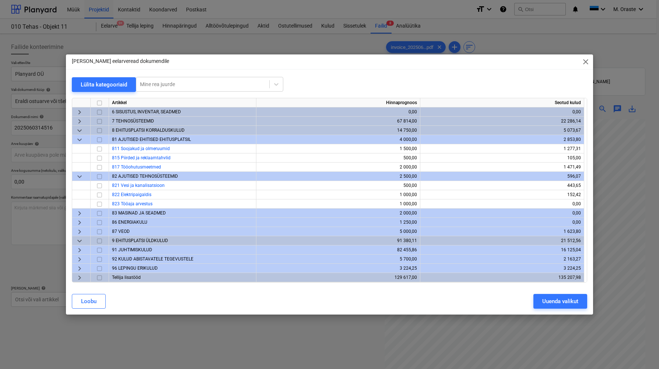
click at [78, 261] on span "keyboard_arrow_right" at bounding box center [79, 259] width 9 height 9
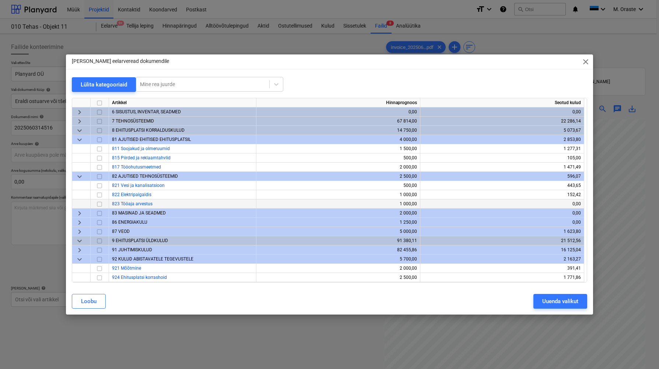
scroll to position [184, 0]
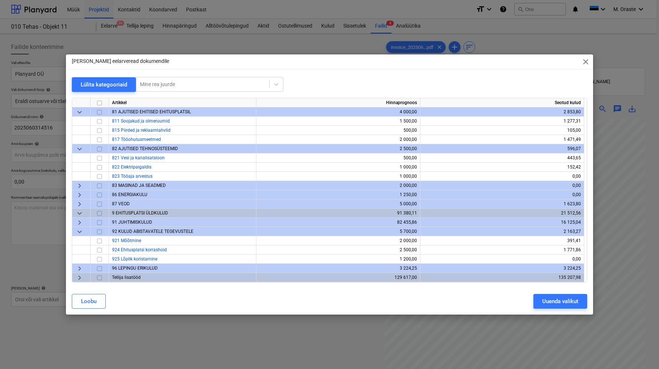
click at [83, 224] on span "keyboard_arrow_right" at bounding box center [79, 222] width 9 height 9
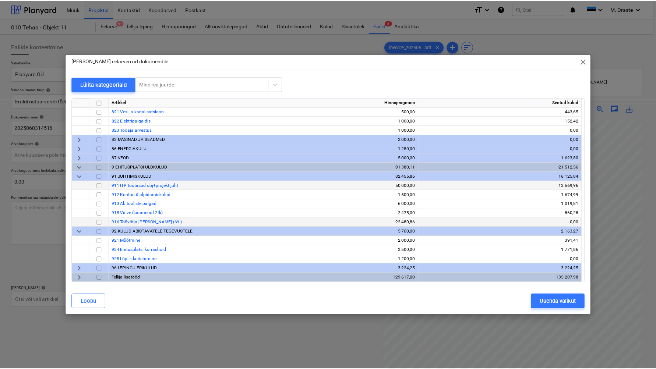
scroll to position [221, 0]
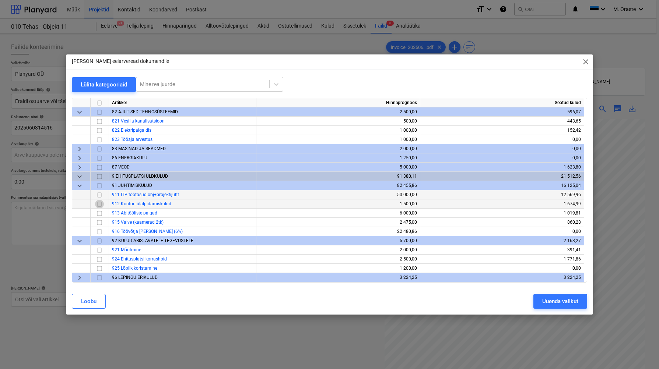
click at [99, 204] on input "checkbox" at bounding box center [99, 204] width 9 height 9
click at [552, 301] on div "Uuenda valikut" at bounding box center [560, 302] width 36 height 10
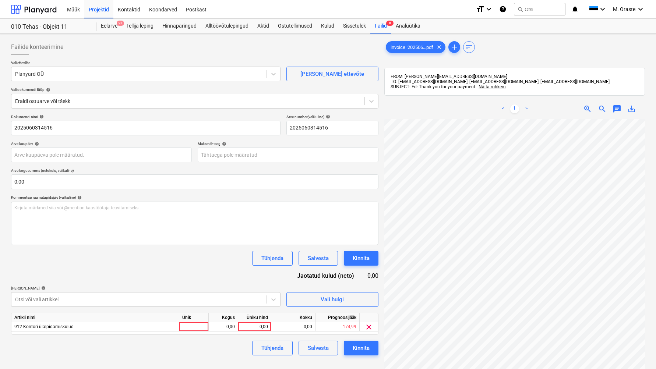
scroll to position [87, 0]
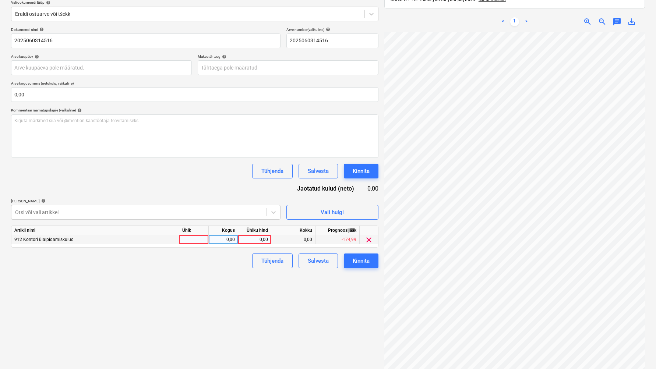
click at [186, 239] on div at bounding box center [193, 239] width 29 height 9
type input "kmpl"
click at [244, 239] on div "0,00" at bounding box center [254, 239] width 27 height 9
type input "268,46"
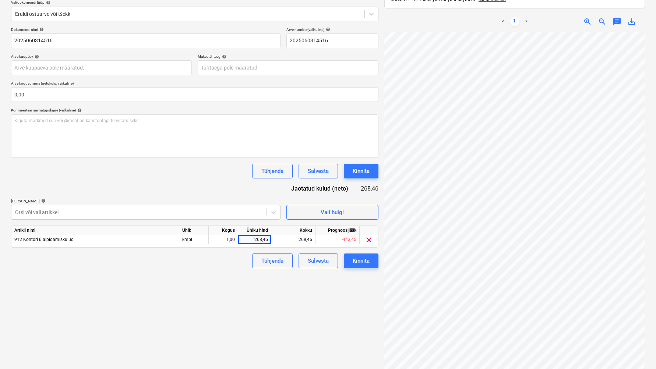
click at [263, 305] on div "Failide konteerimine Vali ettevõte Planyard OÜ [PERSON_NAME] uus ettevõte Vali …" at bounding box center [194, 167] width 373 height 434
click at [359, 262] on div "Kinnita" at bounding box center [361, 261] width 17 height 10
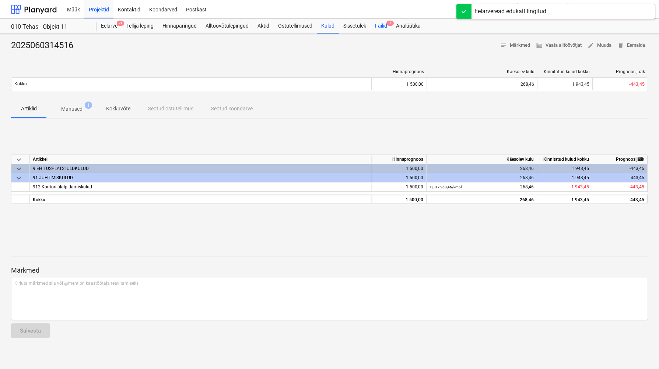
click at [388, 24] on span "7" at bounding box center [389, 23] width 7 height 5
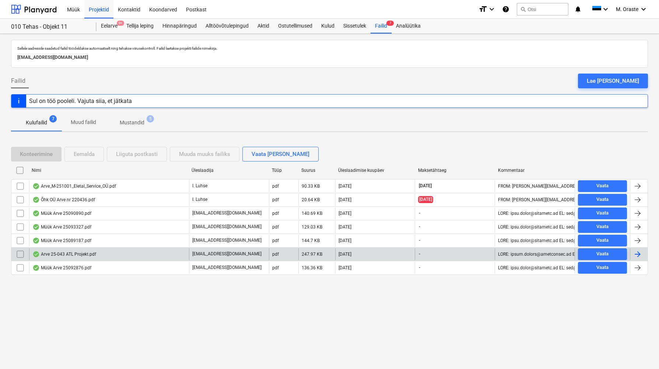
click at [119, 253] on div "Arve 25-043 ATL Projekt.pdf" at bounding box center [109, 255] width 160 height 12
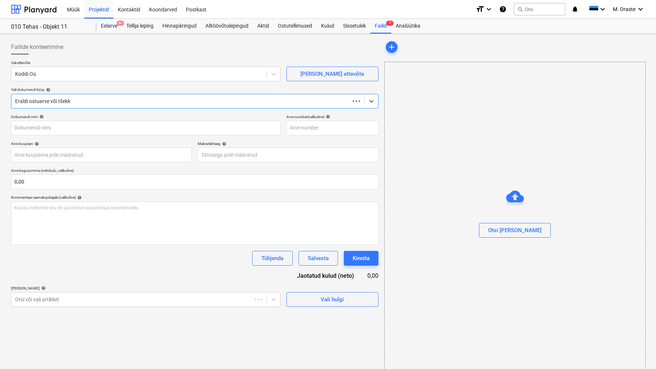
type input "25-043"
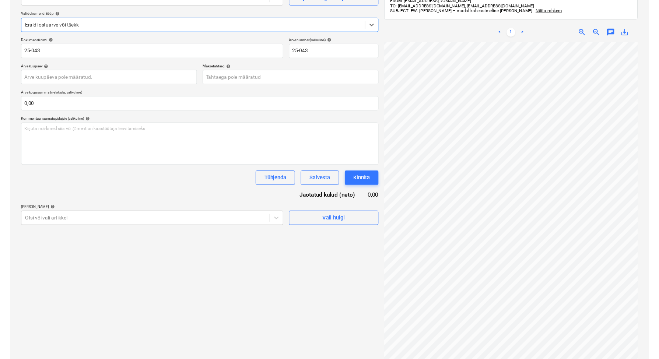
scroll to position [13, 17]
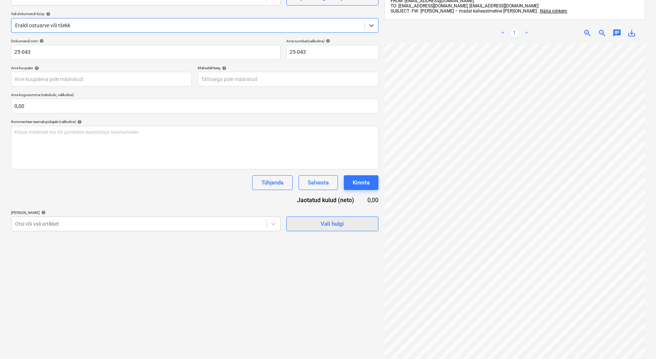
click at [331, 224] on div "Vali hulgi" at bounding box center [332, 224] width 23 height 10
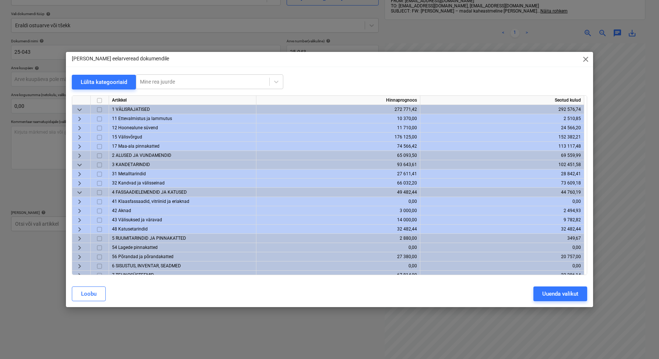
click at [81, 175] on span "keyboard_arrow_right" at bounding box center [79, 173] width 9 height 9
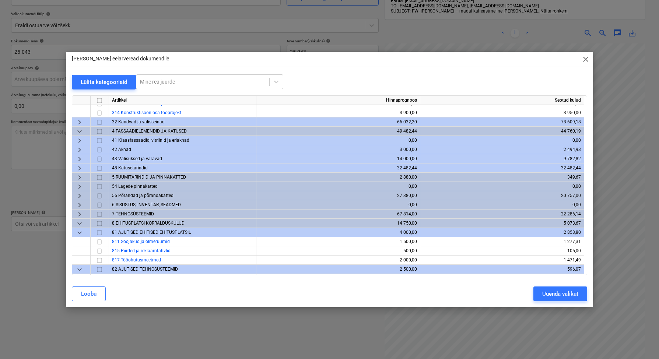
scroll to position [100, 0]
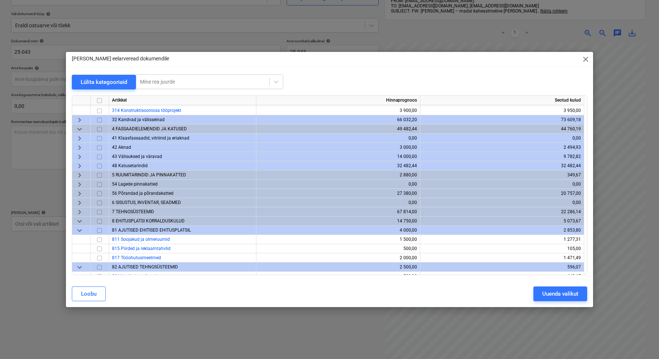
click at [81, 176] on span "keyboard_arrow_right" at bounding box center [79, 175] width 9 height 9
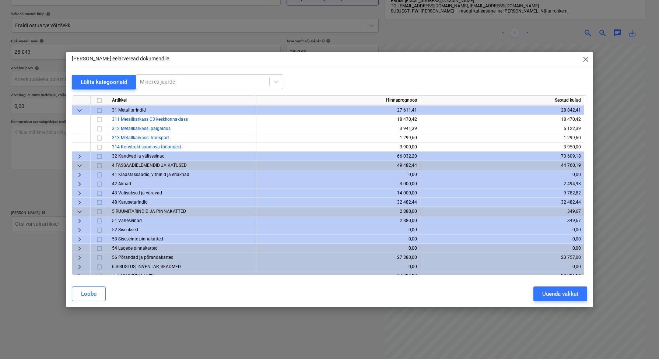
scroll to position [60, 0]
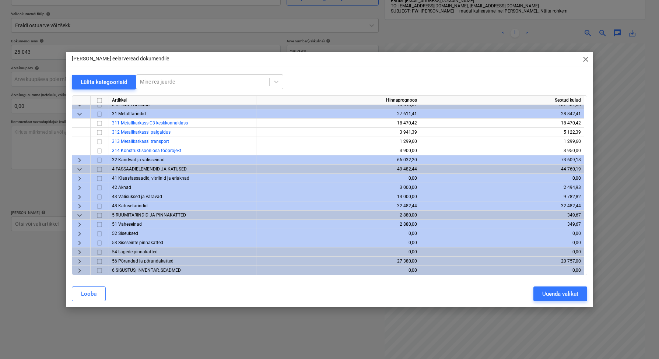
click at [99, 179] on input "checkbox" at bounding box center [99, 178] width 9 height 9
click at [81, 177] on span "keyboard_arrow_right" at bounding box center [79, 178] width 9 height 9
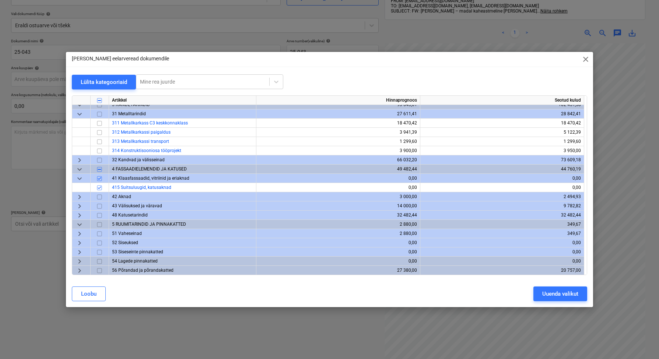
click at [81, 197] on span "keyboard_arrow_right" at bounding box center [79, 196] width 9 height 9
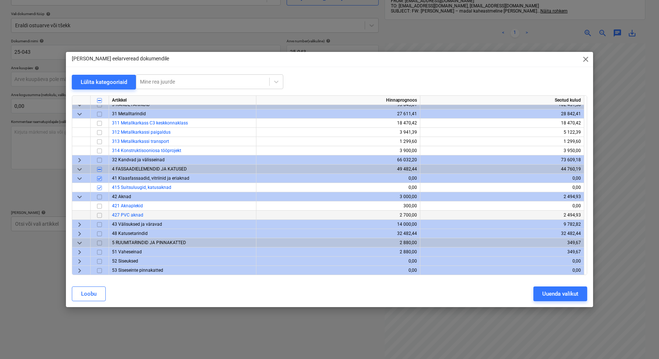
click at [78, 224] on span "keyboard_arrow_right" at bounding box center [79, 224] width 9 height 9
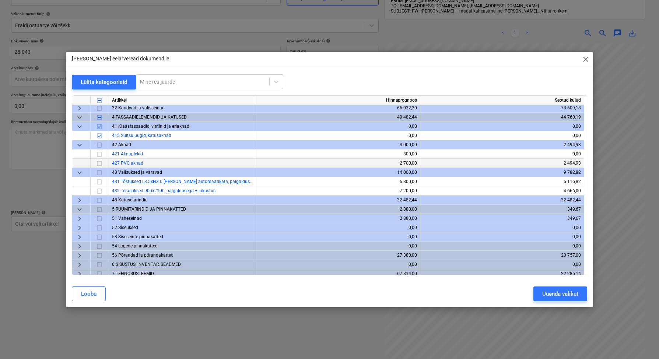
scroll to position [116, 0]
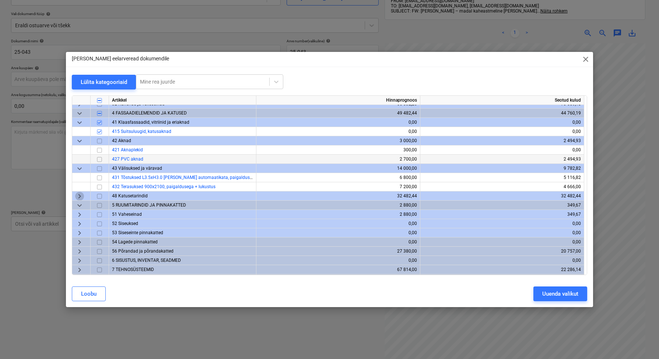
click at [80, 196] on span "keyboard_arrow_right" at bounding box center [79, 196] width 9 height 9
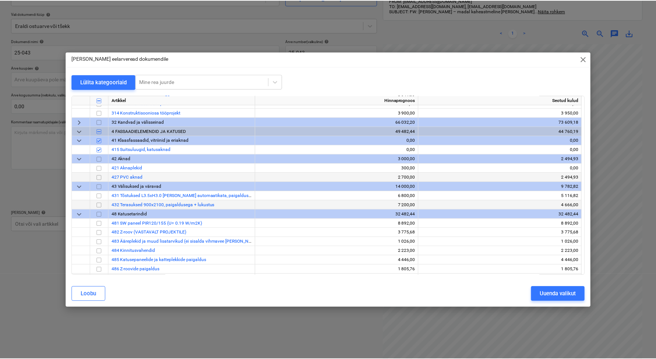
scroll to position [89, 0]
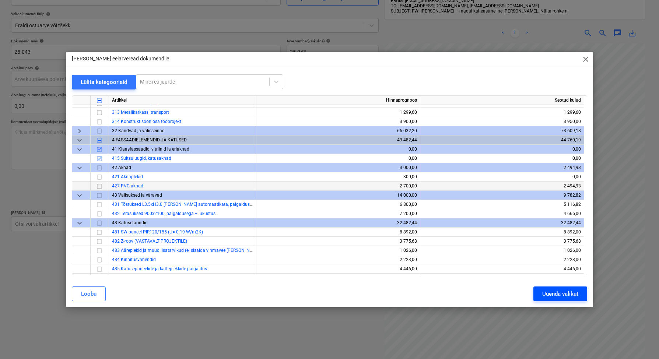
click at [565, 296] on div "Uuenda valikut" at bounding box center [560, 294] width 36 height 10
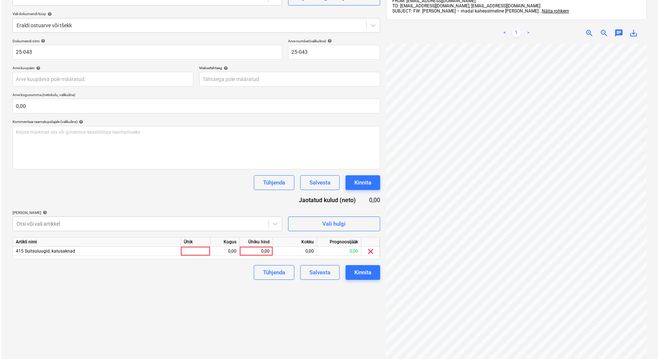
scroll to position [94, 0]
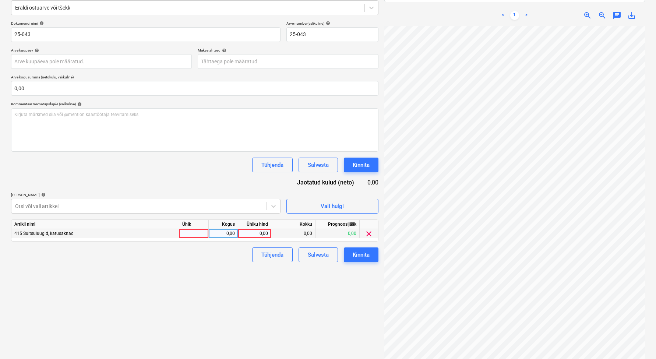
click at [197, 235] on div at bounding box center [193, 233] width 29 height 9
type input "kmpl"
type input "320"
click at [277, 300] on div "Failide konteerimine Vali ettevõte Koddi Oü [PERSON_NAME] uus ettevõte Vali dok…" at bounding box center [194, 155] width 373 height 424
click at [369, 257] on div "Kinnita" at bounding box center [361, 255] width 17 height 10
